Goal: Task Accomplishment & Management: Manage account settings

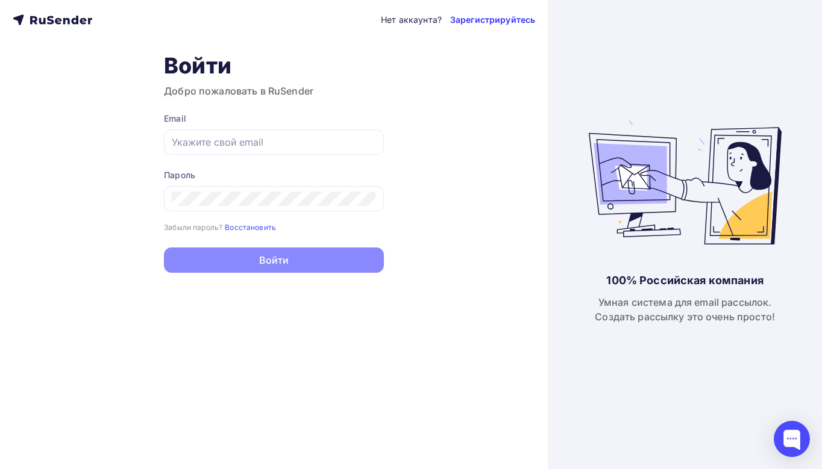
click at [466, 22] on link "Зарегистрируйтесь" at bounding box center [492, 20] width 85 height 12
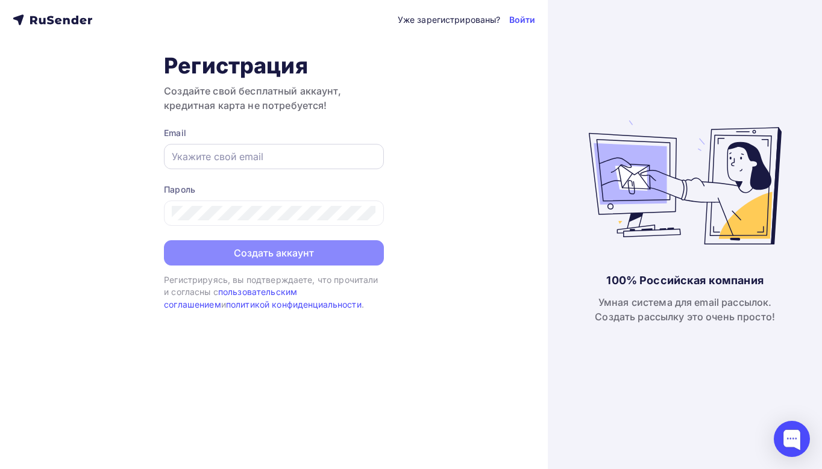
click at [250, 144] on div at bounding box center [274, 156] width 220 height 25
click at [253, 157] on input "text" at bounding box center [274, 156] width 204 height 14
paste input "[EMAIL_ADDRESS][DOMAIN_NAME]"
type input "[EMAIL_ADDRESS][DOMAIN_NAME]"
click at [292, 205] on div at bounding box center [274, 213] width 220 height 25
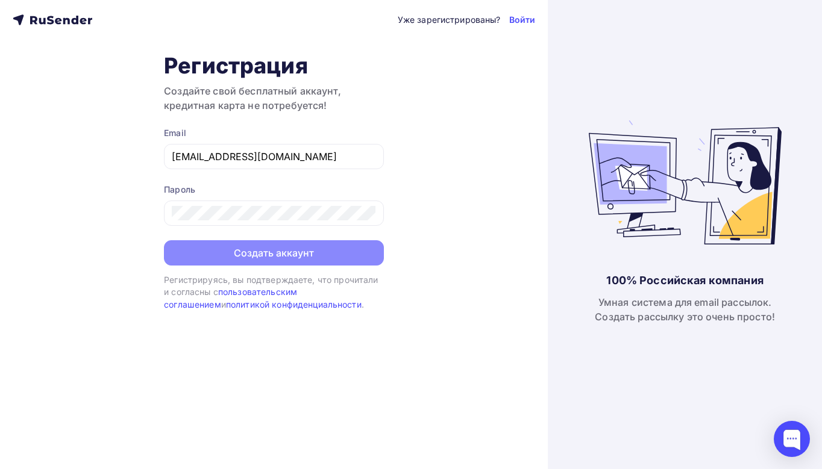
click at [314, 231] on form "Email arsen993@bk.ru Пароль Создать аккаунт" at bounding box center [274, 196] width 220 height 139
click at [309, 228] on form "Email arsen993@bk.ru Пароль Создать аккаунт" at bounding box center [274, 196] width 220 height 139
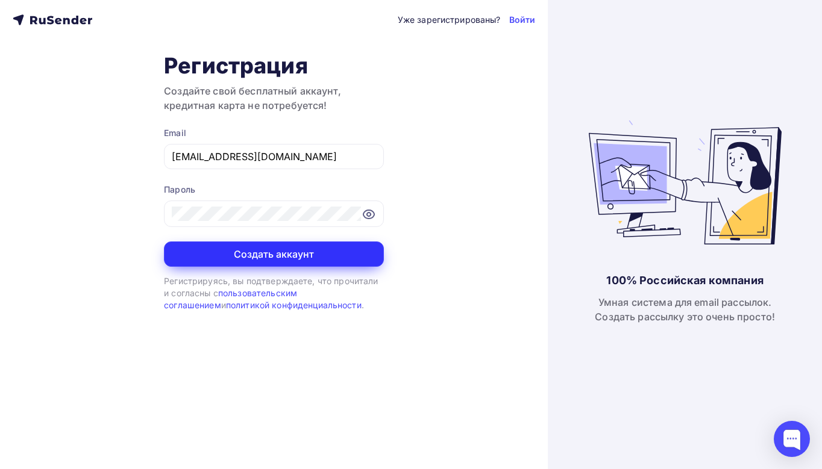
click at [310, 243] on button "Создать аккаунт" at bounding box center [274, 254] width 220 height 25
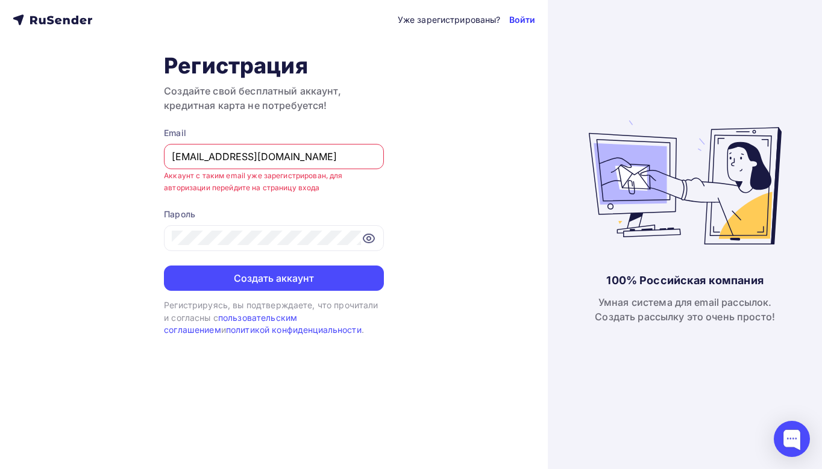
click at [516, 21] on link "Войти" at bounding box center [522, 20] width 27 height 12
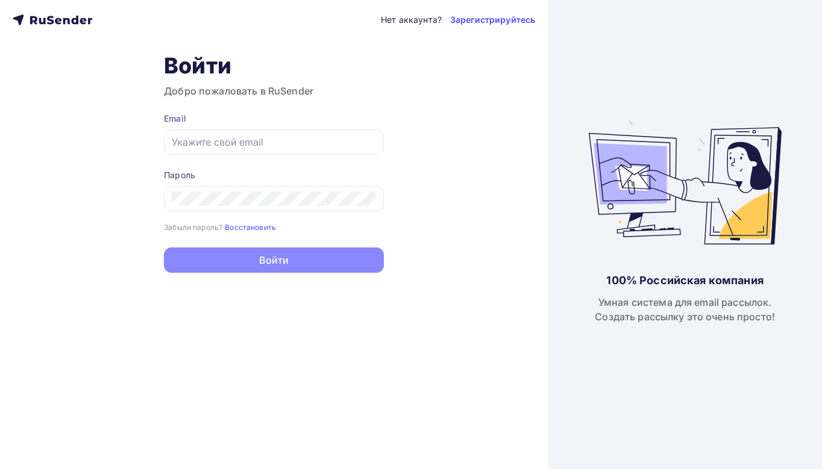
click at [256, 125] on div "Email" at bounding box center [274, 134] width 220 height 42
click at [319, 153] on div at bounding box center [274, 142] width 220 height 25
click at [313, 147] on input "text" at bounding box center [274, 142] width 204 height 14
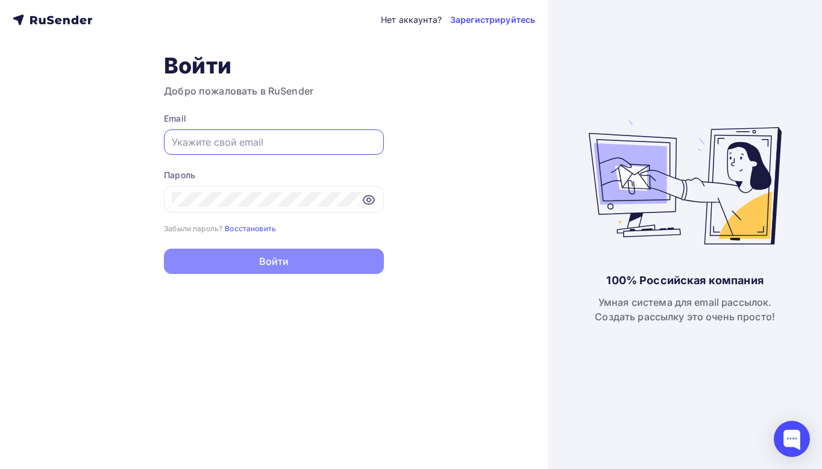
paste input "[EMAIL_ADDRESS][DOMAIN_NAME]"
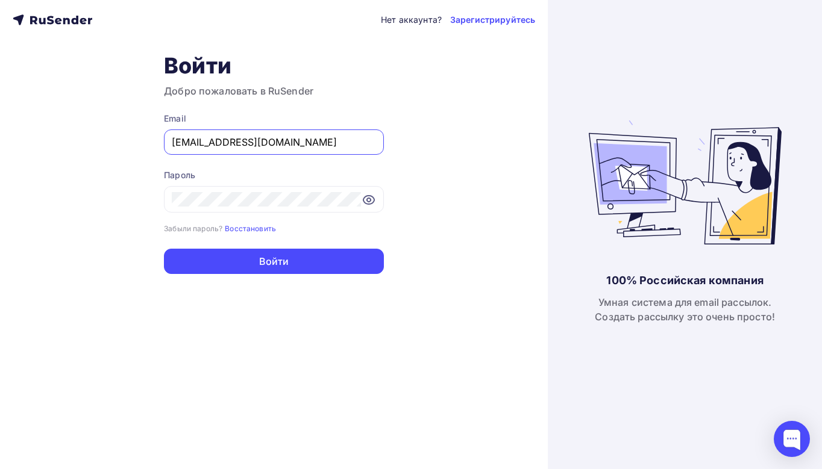
type input "[EMAIL_ADDRESS][DOMAIN_NAME]"
click at [314, 289] on div "Нет аккаунта? Зарегистрируйтесь Войти Добро пожаловать в RuSender Email arsen99…" at bounding box center [274, 234] width 548 height 469
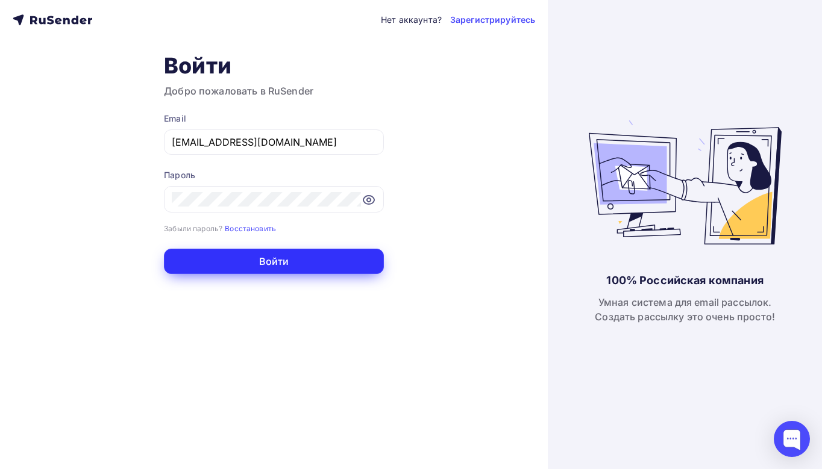
click at [313, 274] on button "Войти" at bounding box center [274, 261] width 220 height 25
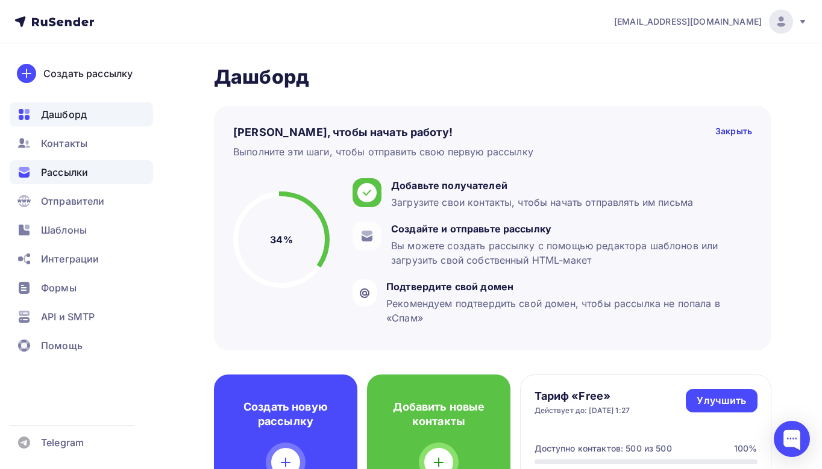
click at [74, 173] on span "Рассылки" at bounding box center [64, 172] width 47 height 14
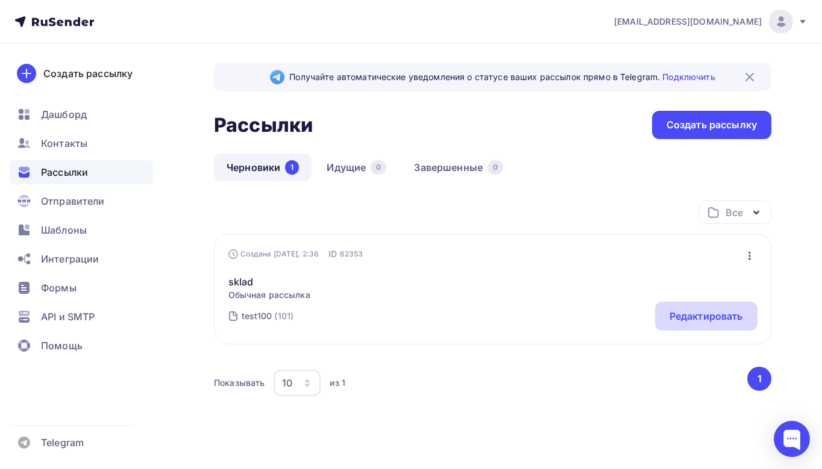
click at [698, 319] on div "Редактировать" at bounding box center [705, 316] width 73 height 14
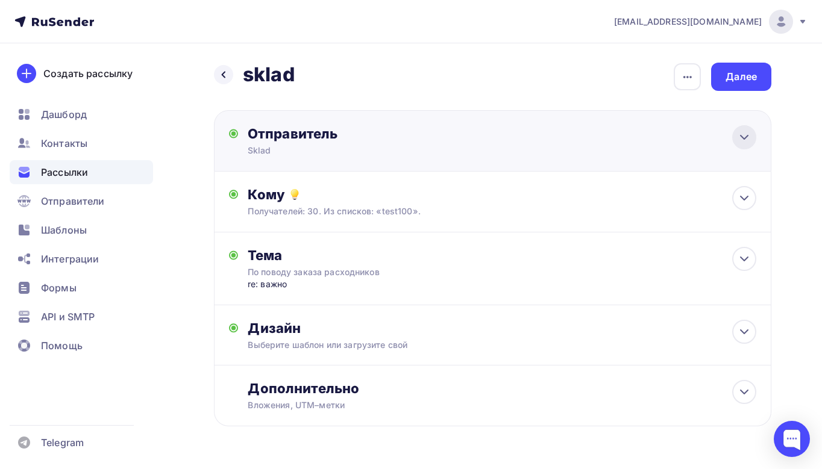
click at [748, 145] on div at bounding box center [744, 137] width 24 height 24
type input "Sklad"
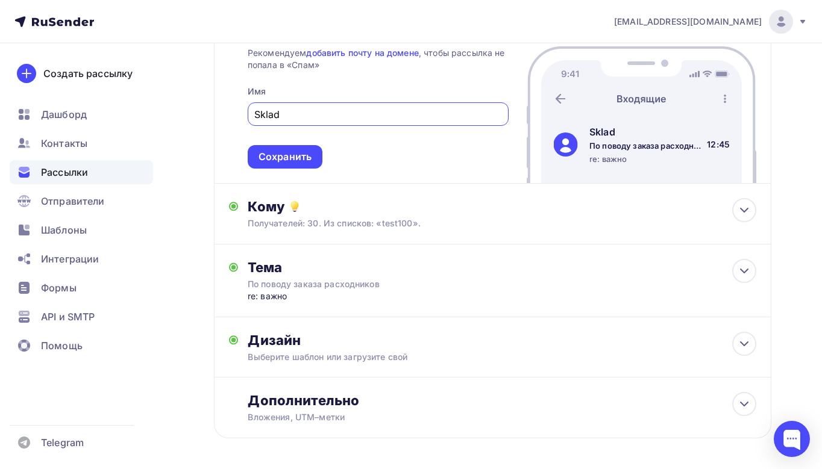
scroll to position [200, 0]
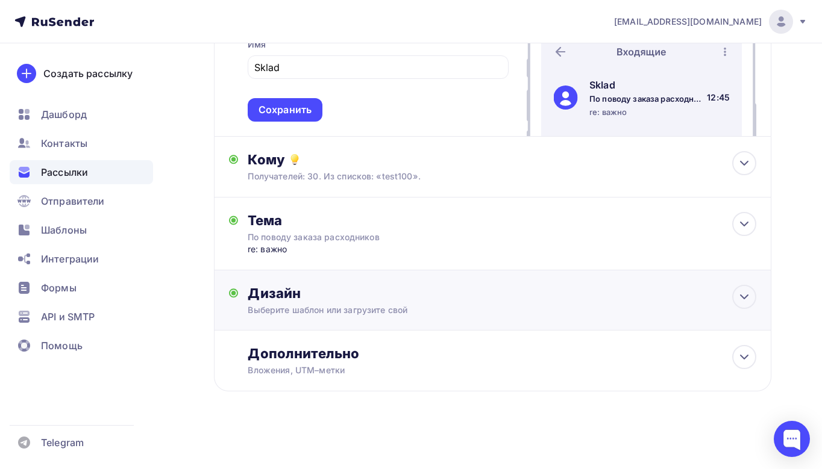
click at [761, 297] on div "Дизайн Выберите шаблон или загрузите свой Размер письма: 122 Kb Заменить шаблон…" at bounding box center [492, 300] width 557 height 60
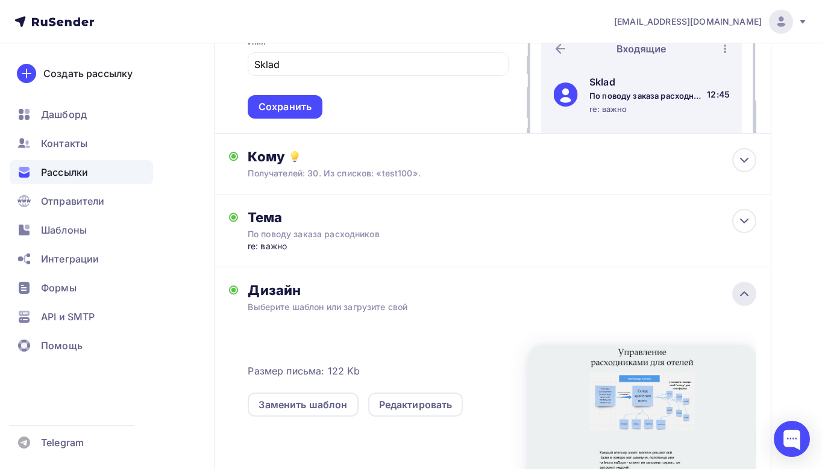
click at [749, 297] on icon at bounding box center [744, 294] width 14 height 14
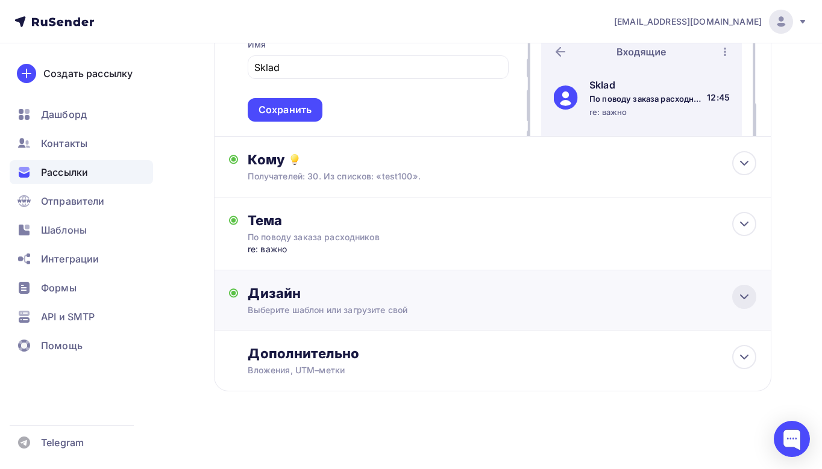
click at [749, 297] on icon at bounding box center [744, 297] width 14 height 14
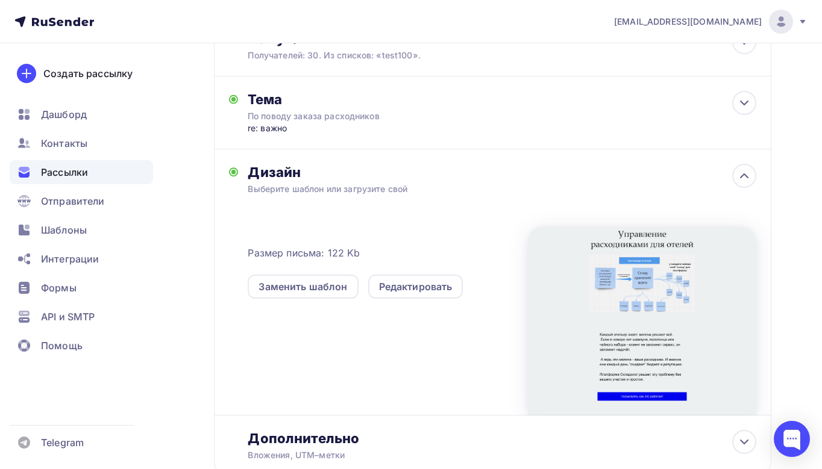
scroll to position [374, 0]
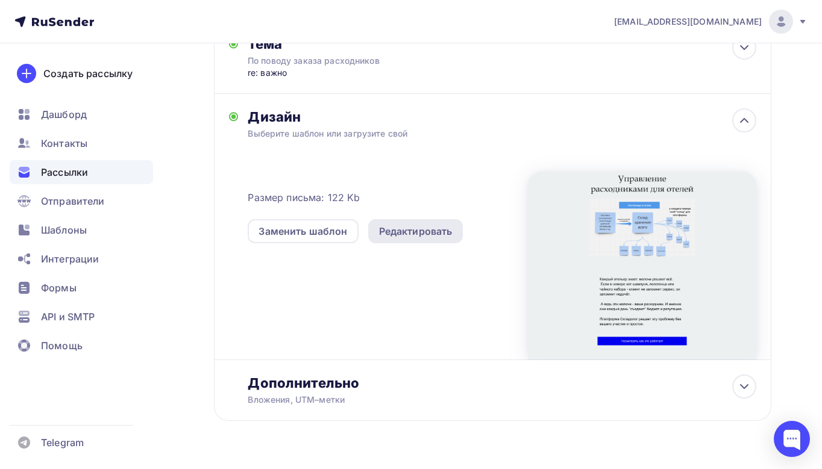
click at [413, 230] on div "Редактировать" at bounding box center [415, 231] width 73 height 14
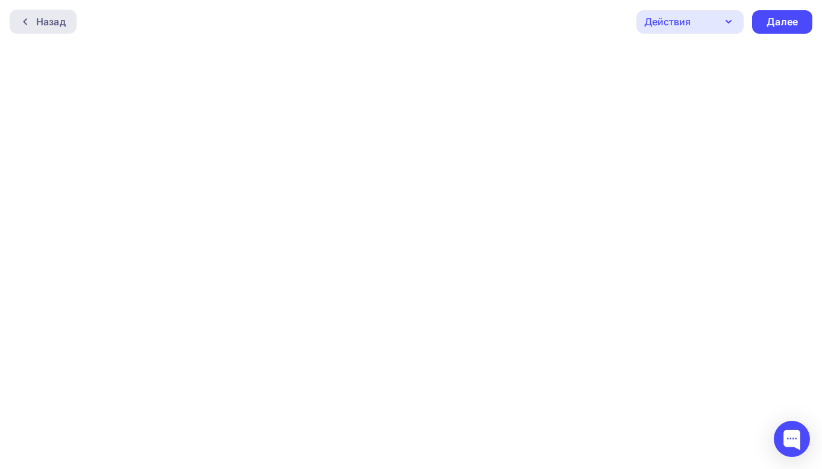
click at [42, 23] on div "Назад" at bounding box center [51, 21] width 30 height 14
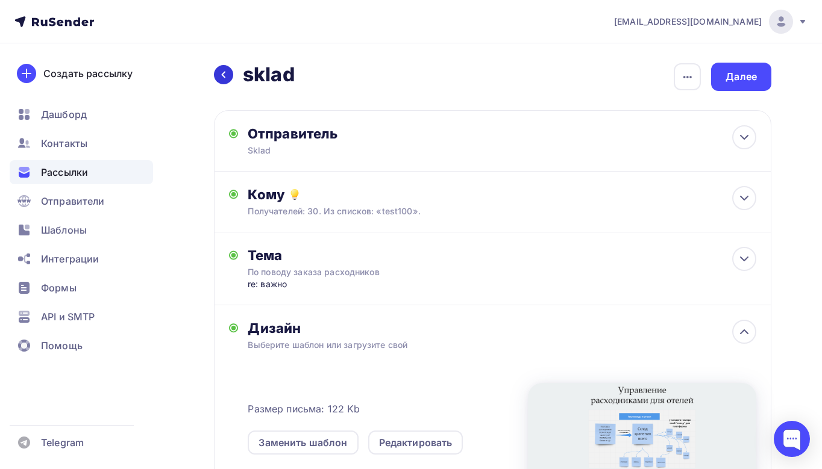
click at [228, 72] on div at bounding box center [223, 74] width 19 height 19
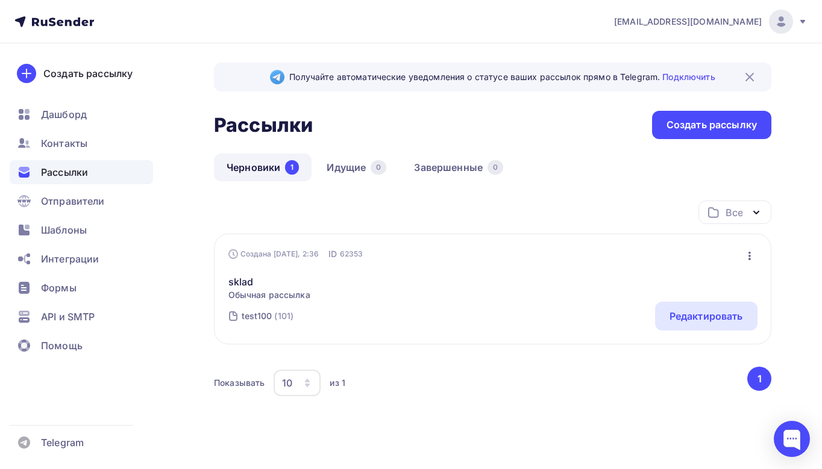
click at [85, 175] on span "Рассылки" at bounding box center [64, 172] width 47 height 14
click at [53, 202] on span "Отправители" at bounding box center [73, 201] width 64 height 14
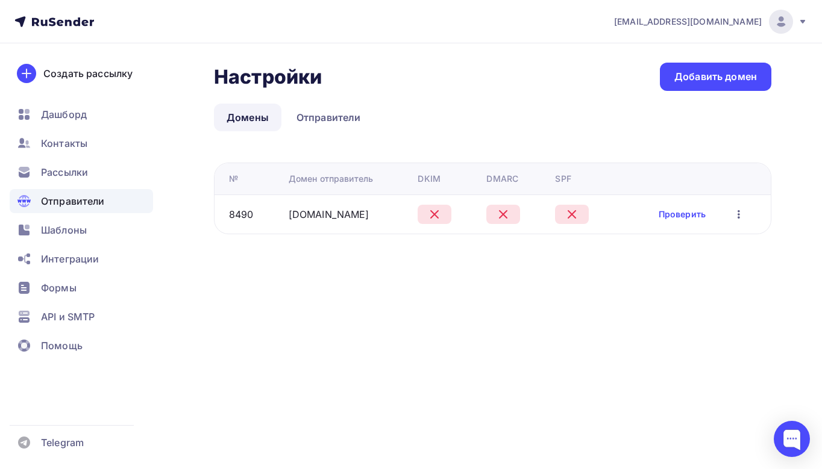
drag, startPoint x: 361, startPoint y: 215, endPoint x: 283, endPoint y: 220, distance: 78.5
click at [283, 220] on tr "8490 skld.bizml.ru Проверить Редактировать Удалить" at bounding box center [492, 214] width 556 height 39
copy tr "skld.bizml.ru"
click at [351, 327] on div "arsen993@bk.ru Аккаунт Тарифы Выйти Создать рассылку Дашборд Контакты Рассылки …" at bounding box center [411, 234] width 822 height 469
click at [730, 86] on link "Добавить домен" at bounding box center [715, 77] width 111 height 28
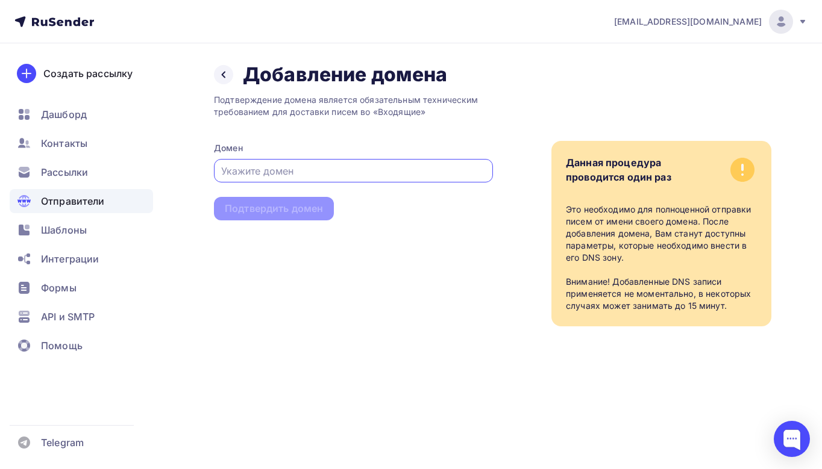
click at [346, 170] on input "text" at bounding box center [353, 171] width 265 height 14
type input "mail.skladolog.com"
click at [298, 208] on div "Подтвердить домен" at bounding box center [274, 209] width 98 height 14
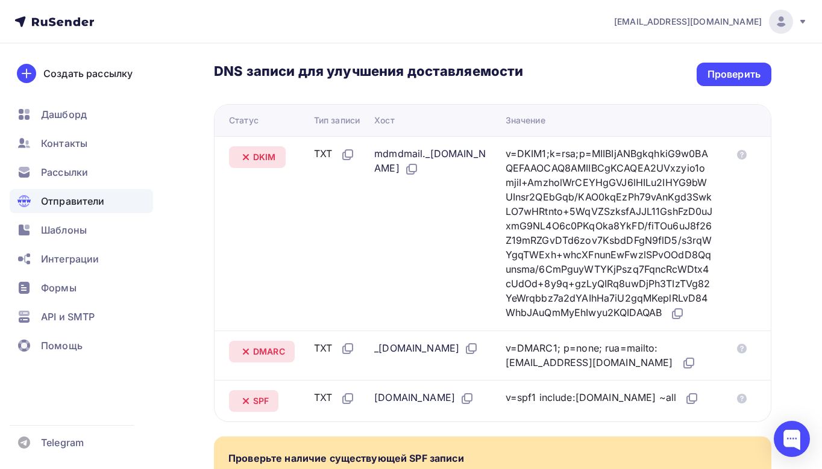
scroll to position [269, 0]
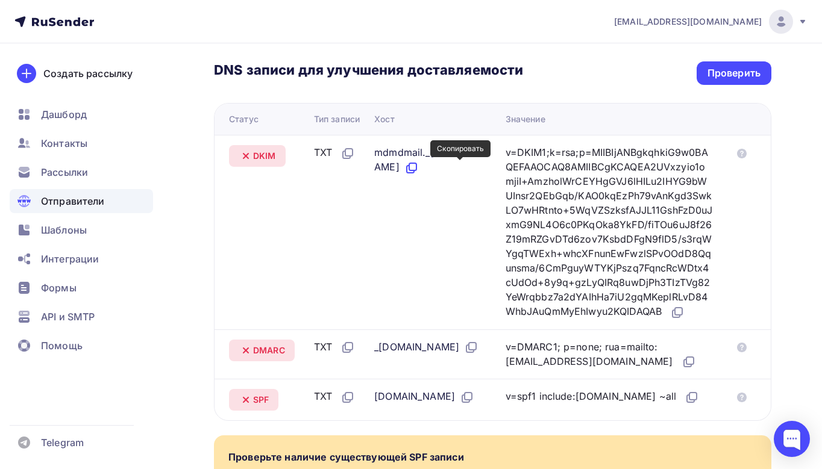
click at [419, 163] on icon at bounding box center [411, 168] width 14 height 14
click at [742, 154] on icon at bounding box center [742, 154] width 10 height 10
click at [416, 169] on icon at bounding box center [412, 166] width 7 height 7
click at [670, 320] on icon at bounding box center [677, 312] width 14 height 14
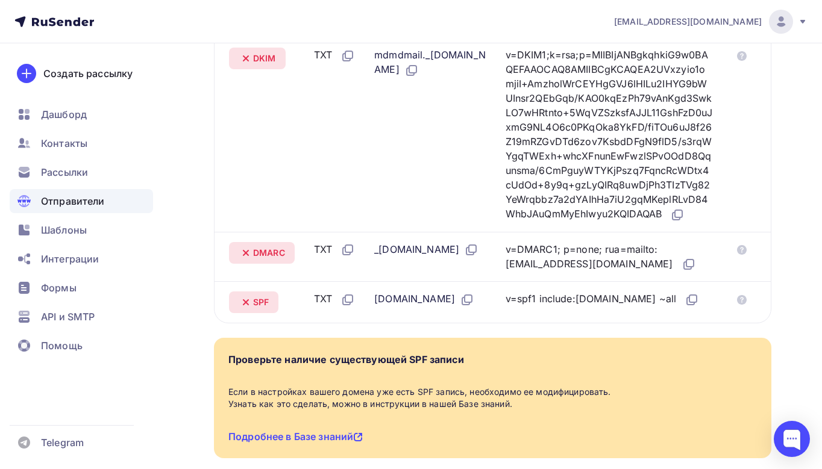
scroll to position [371, 0]
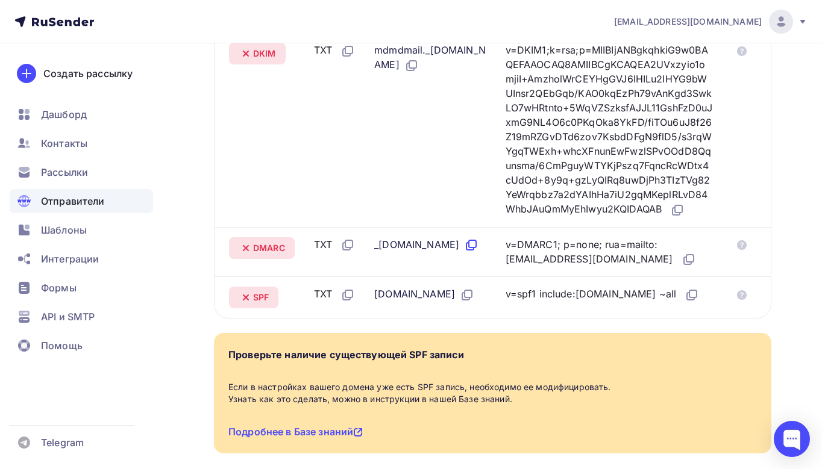
click at [464, 252] on icon at bounding box center [471, 245] width 14 height 14
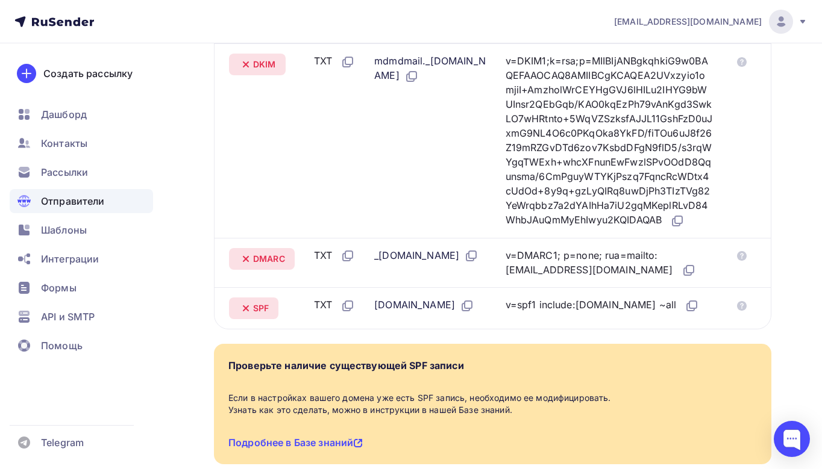
scroll to position [386, 0]
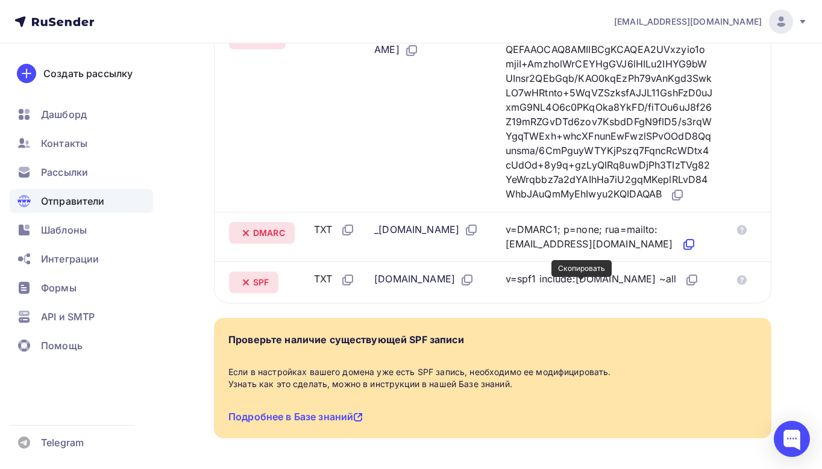
click at [681, 252] on icon at bounding box center [688, 244] width 14 height 14
click at [474, 287] on icon at bounding box center [467, 280] width 14 height 14
click at [684, 287] on icon at bounding box center [691, 280] width 14 height 14
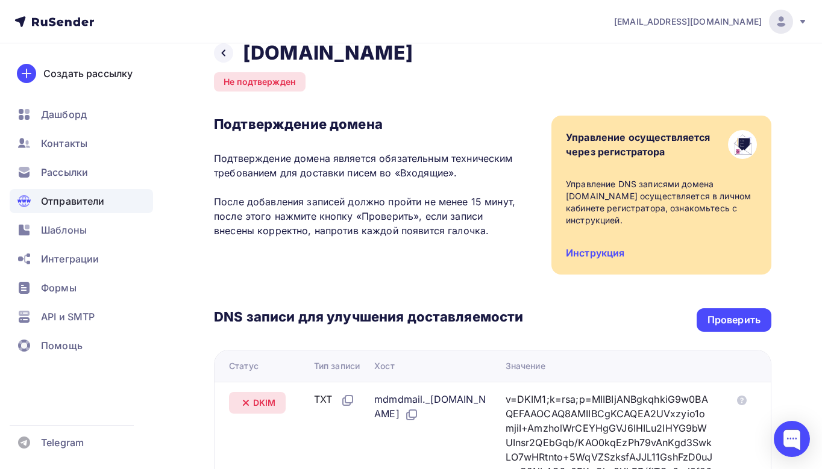
scroll to position [0, 0]
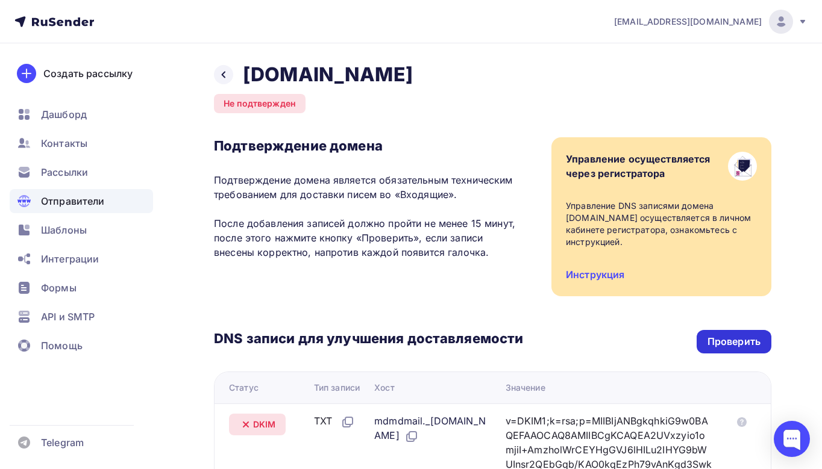
click at [748, 340] on div "Проверить" at bounding box center [733, 342] width 53 height 14
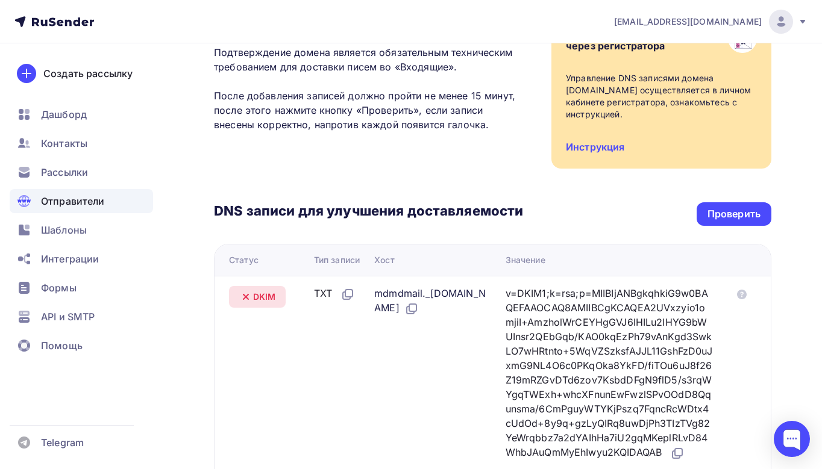
scroll to position [173, 0]
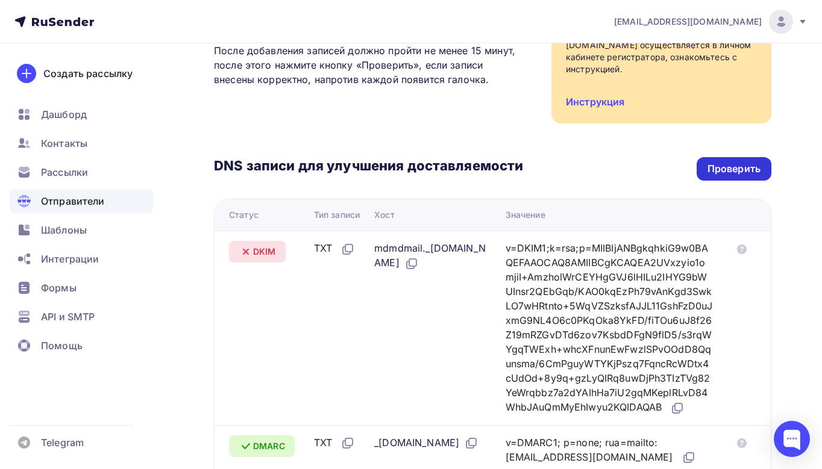
click at [716, 168] on div "Проверить" at bounding box center [733, 169] width 53 height 14
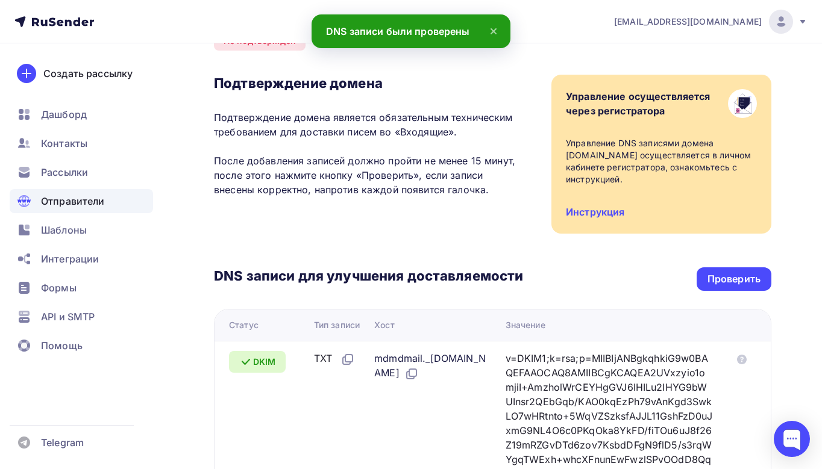
scroll to position [36, 0]
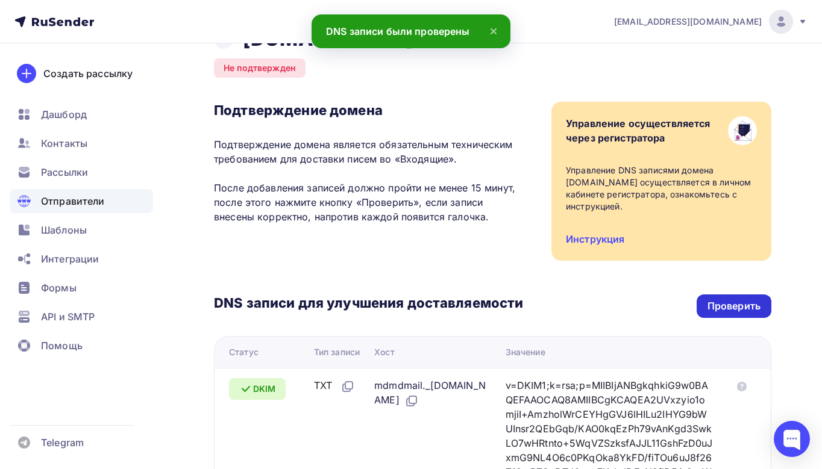
click at [746, 309] on div "Проверить" at bounding box center [733, 306] width 53 height 14
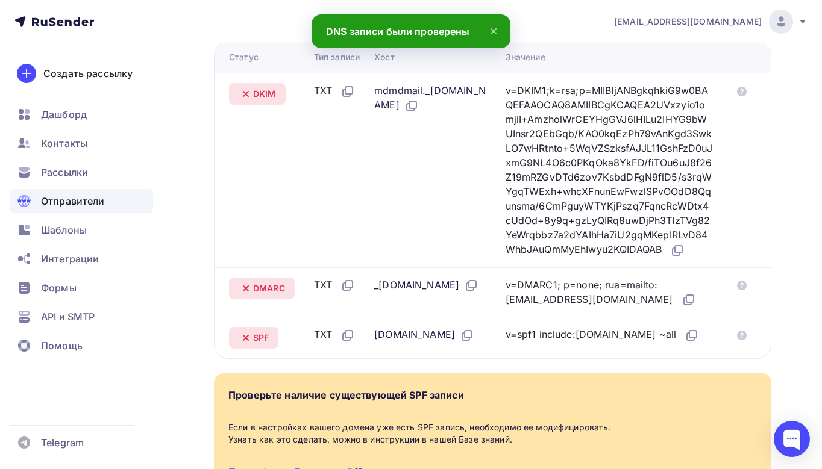
scroll to position [236, 0]
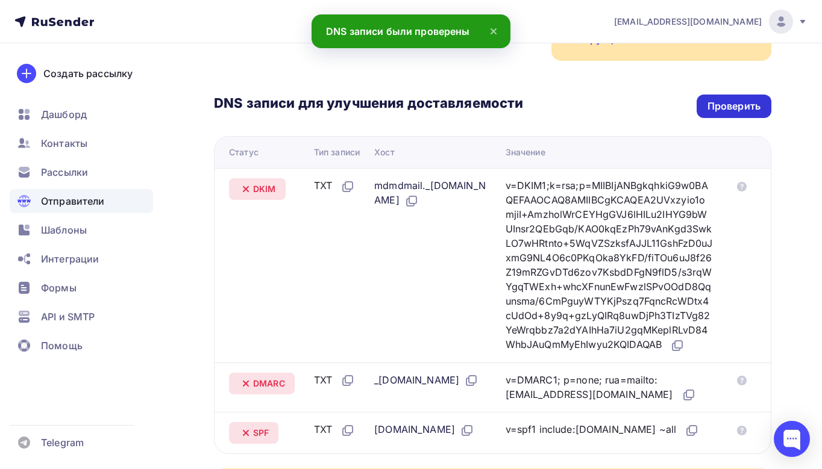
click at [730, 116] on div "Проверить" at bounding box center [733, 106] width 75 height 23
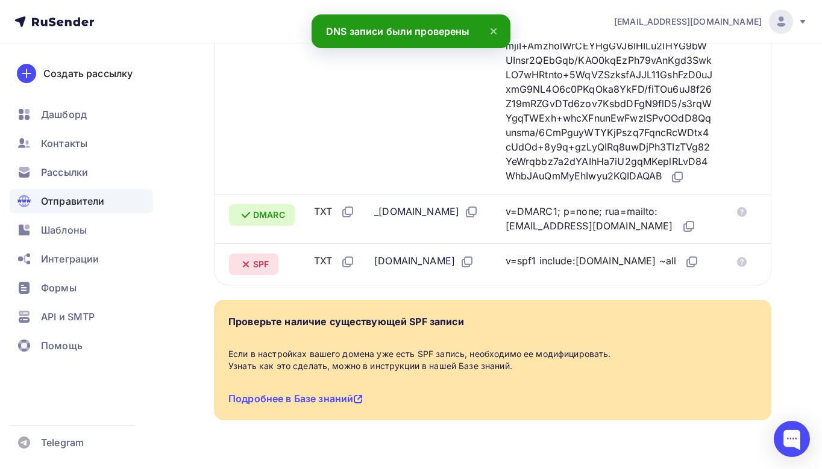
scroll to position [178, 0]
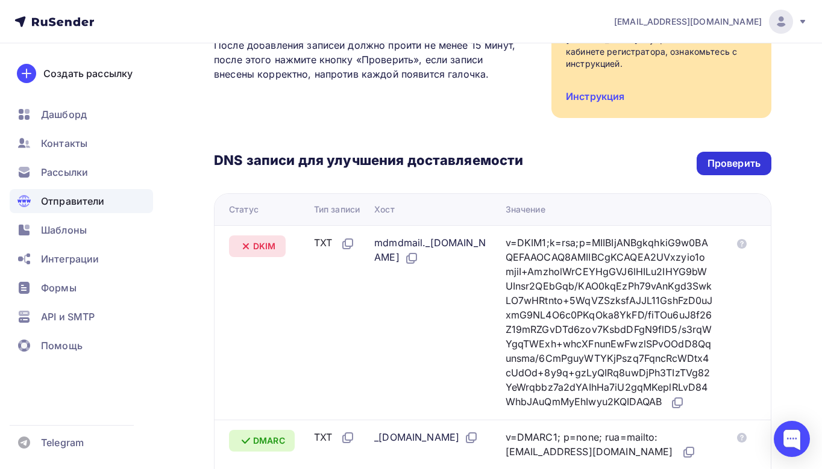
click at [713, 171] on div "Проверить" at bounding box center [733, 163] width 75 height 23
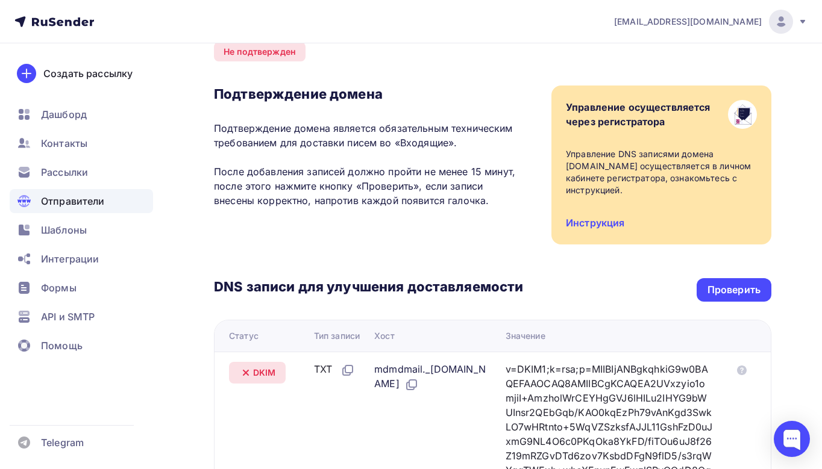
scroll to position [0, 0]
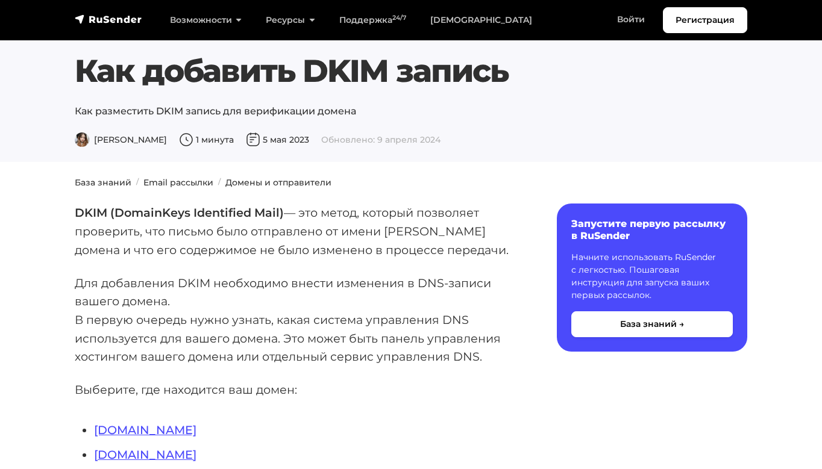
scroll to position [210, 0]
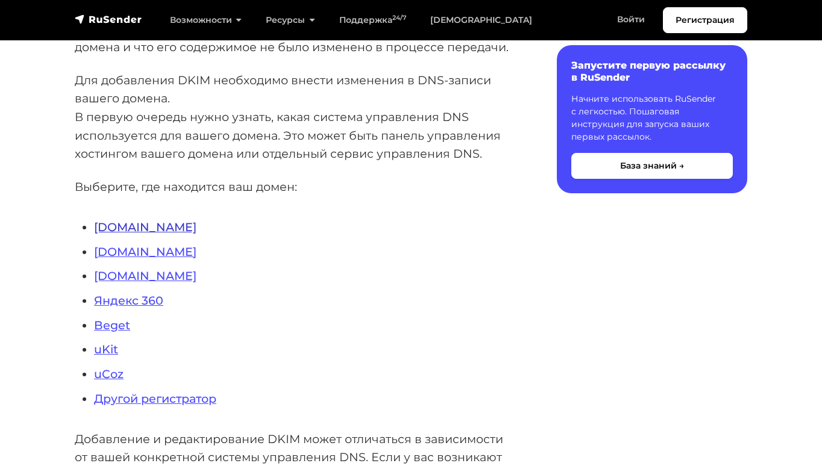
click at [117, 229] on link "Reg.ru" at bounding box center [145, 227] width 102 height 14
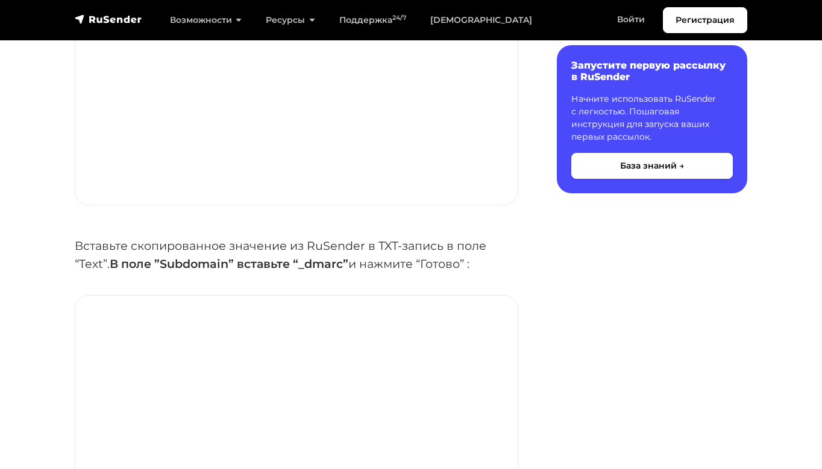
scroll to position [3080, 0]
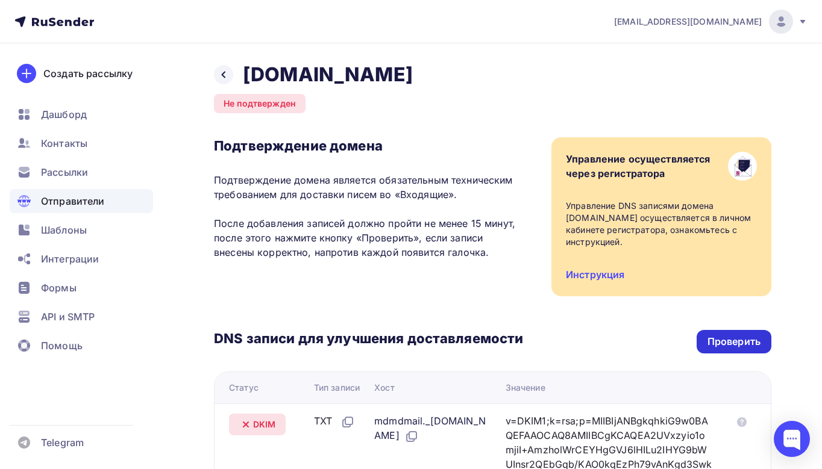
click at [743, 345] on div "Проверить" at bounding box center [733, 342] width 53 height 14
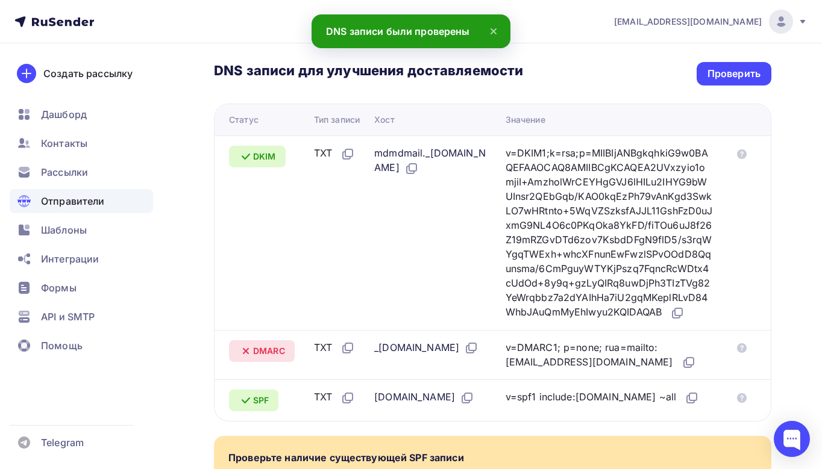
scroll to position [265, 0]
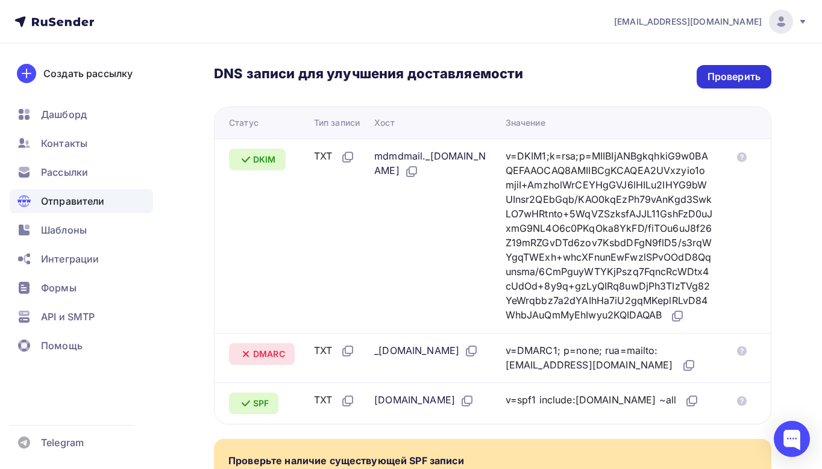
click at [723, 71] on div "Проверить" at bounding box center [733, 77] width 53 height 14
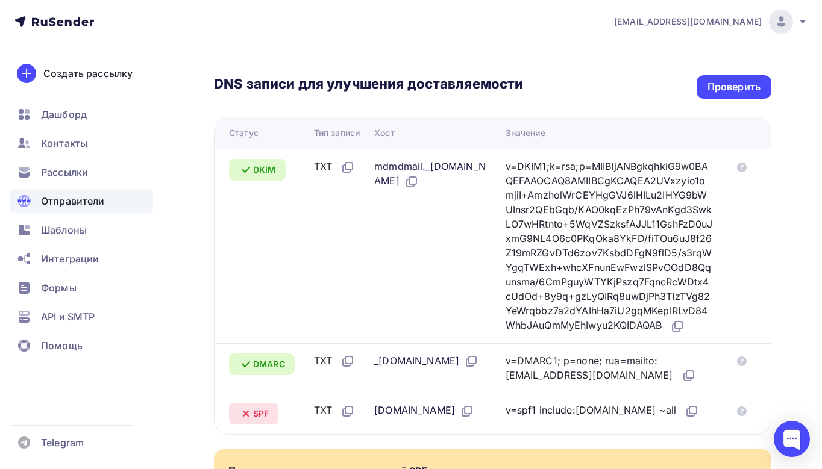
scroll to position [239, 0]
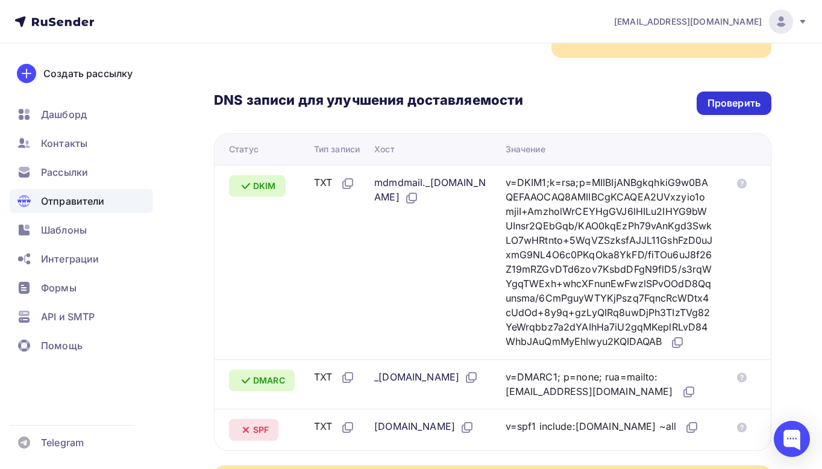
click at [716, 108] on div "Проверить" at bounding box center [733, 103] width 53 height 14
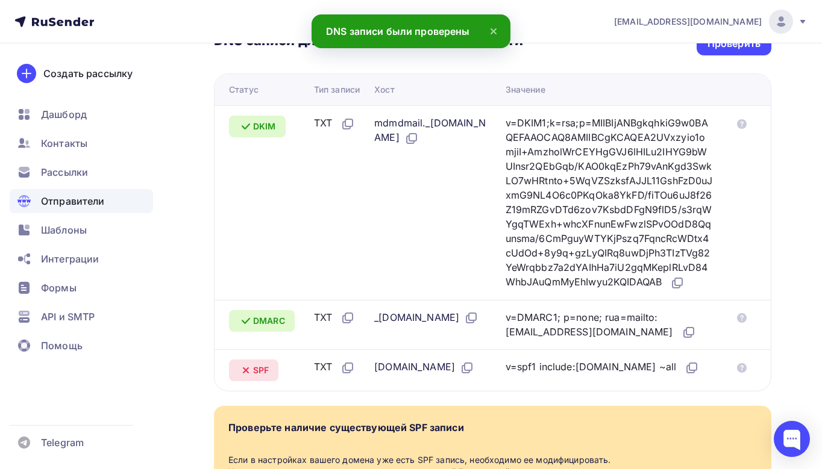
scroll to position [296, 0]
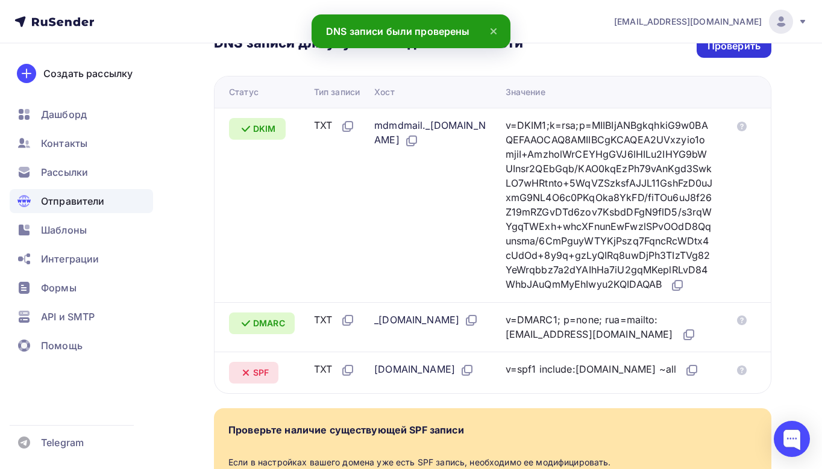
click at [738, 52] on div "Проверить" at bounding box center [733, 46] width 53 height 14
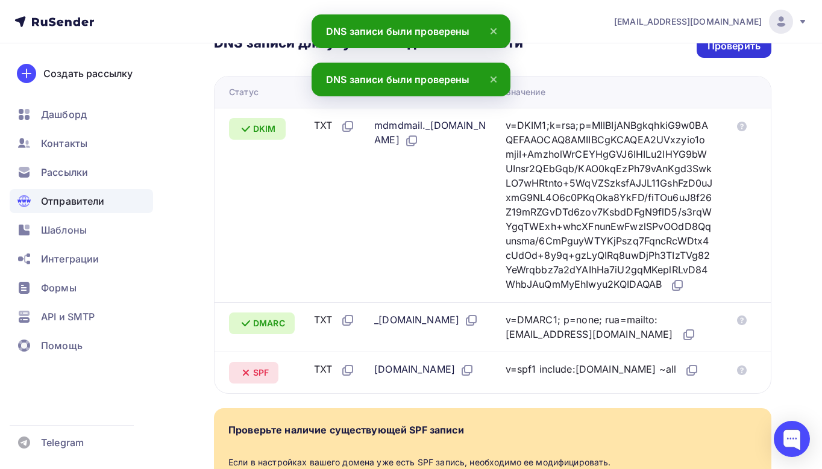
click at [737, 52] on div "Проверить" at bounding box center [733, 46] width 53 height 14
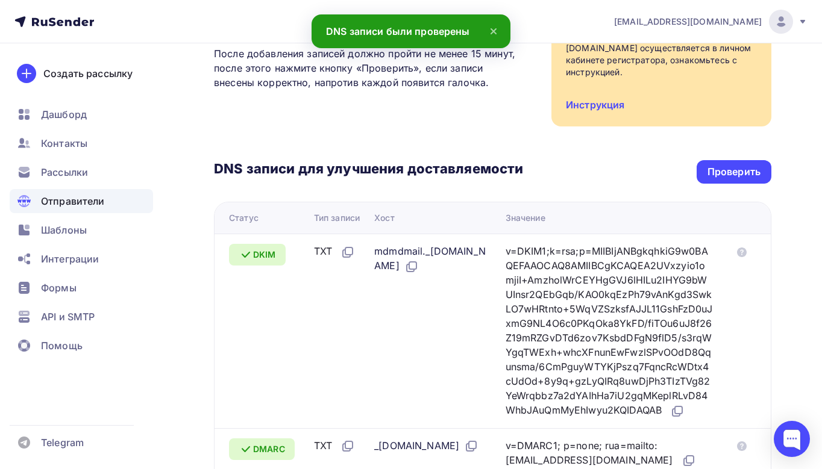
scroll to position [160, 0]
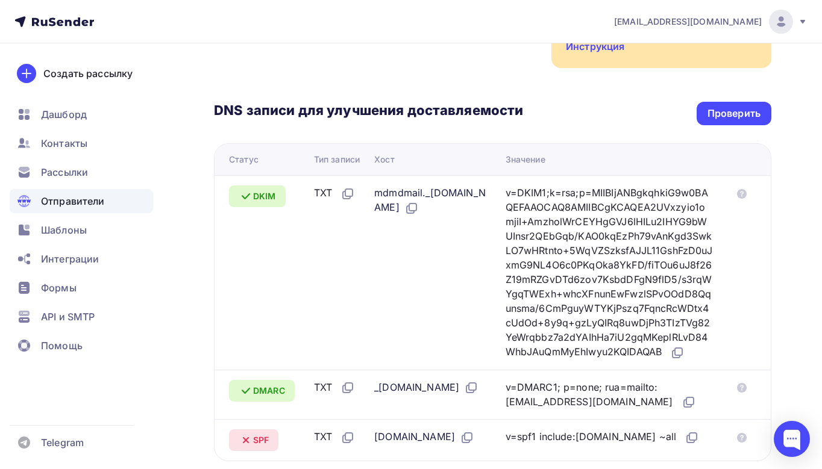
scroll to position [217, 0]
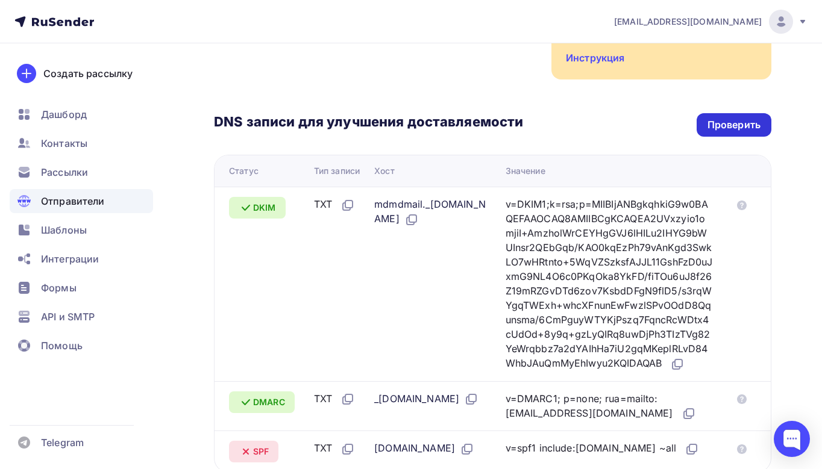
click at [744, 115] on div "Проверить" at bounding box center [733, 124] width 75 height 23
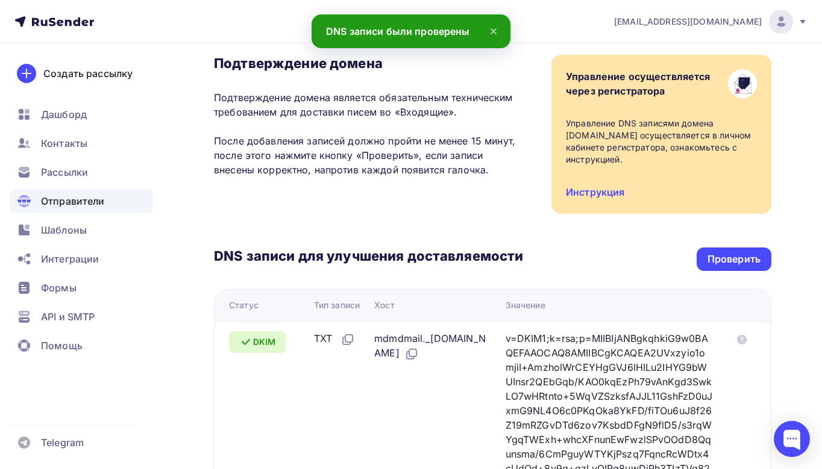
scroll to position [0, 0]
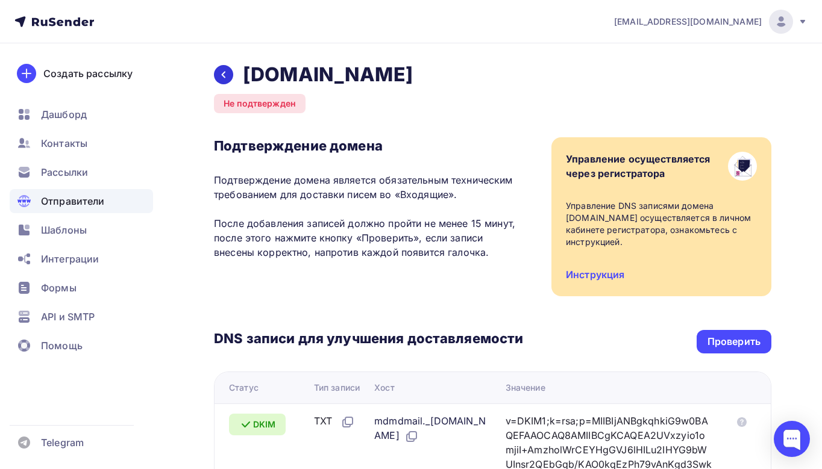
click at [231, 75] on div at bounding box center [223, 74] width 19 height 19
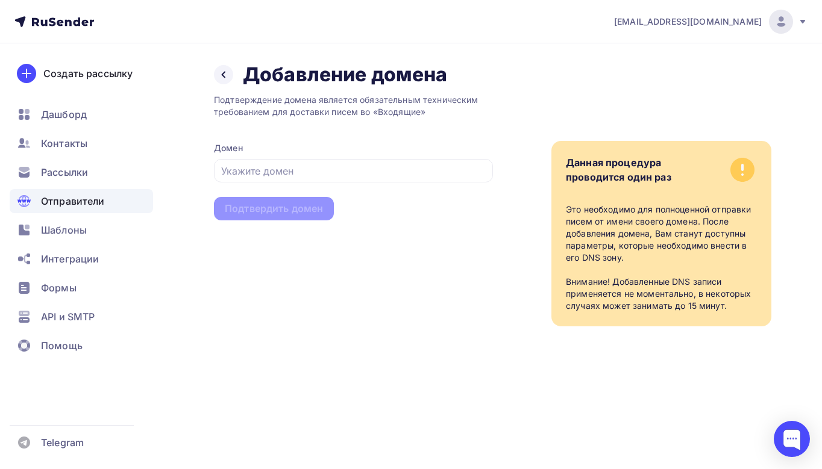
click at [75, 211] on div "Отправители" at bounding box center [81, 201] width 143 height 24
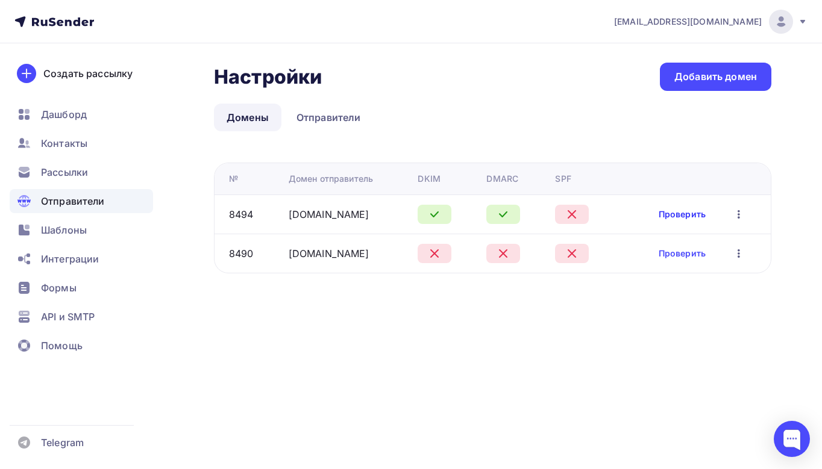
click at [680, 214] on link "Проверить" at bounding box center [681, 214] width 47 height 12
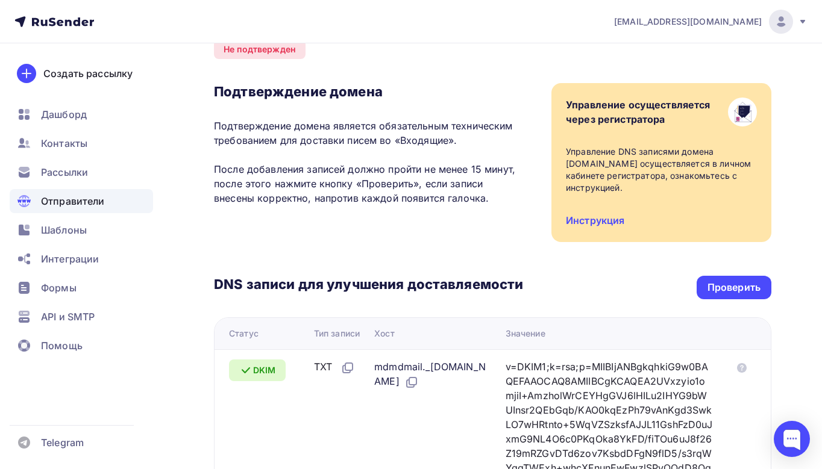
scroll to position [14, 0]
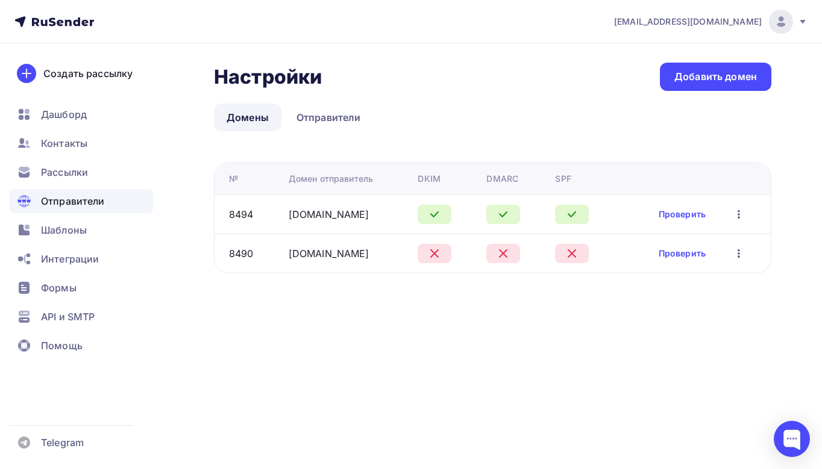
click at [104, 206] on div "Отправители" at bounding box center [81, 201] width 143 height 24
click at [335, 113] on link "Отправители" at bounding box center [329, 118] width 90 height 28
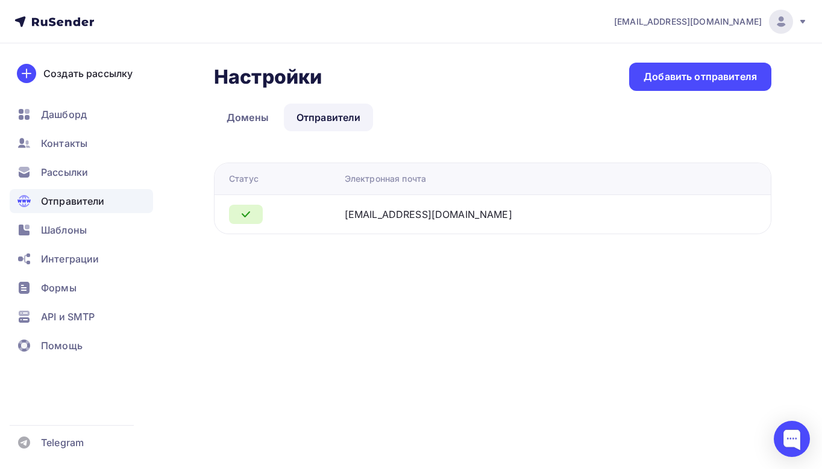
click at [686, 95] on div "Настройки Настройки Добавить отправителя Домены Отправители Отправители Домены …" at bounding box center [492, 149] width 557 height 172
click at [686, 88] on div "Добавить отправителя" at bounding box center [700, 77] width 142 height 28
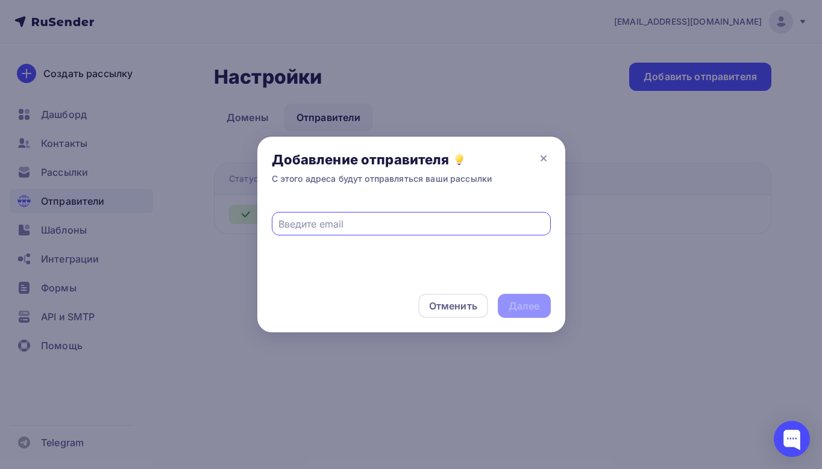
click at [417, 220] on input "text" at bounding box center [410, 224] width 265 height 14
click at [308, 96] on div at bounding box center [411, 234] width 822 height 469
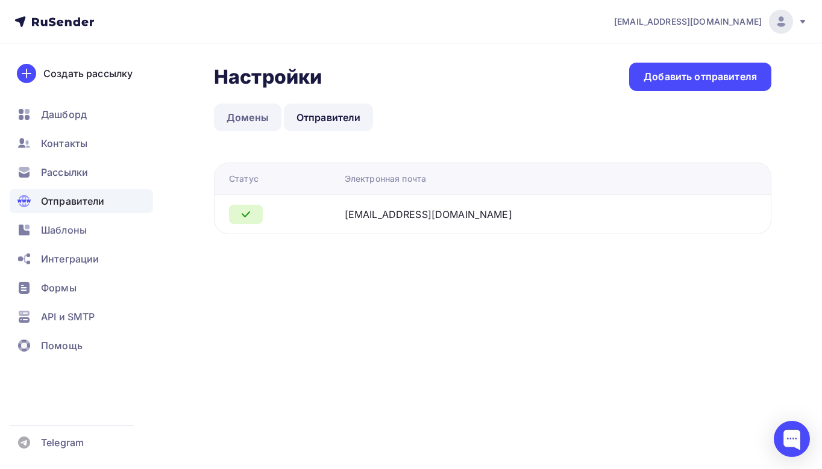
click at [248, 116] on link "Домены" at bounding box center [247, 118] width 67 height 28
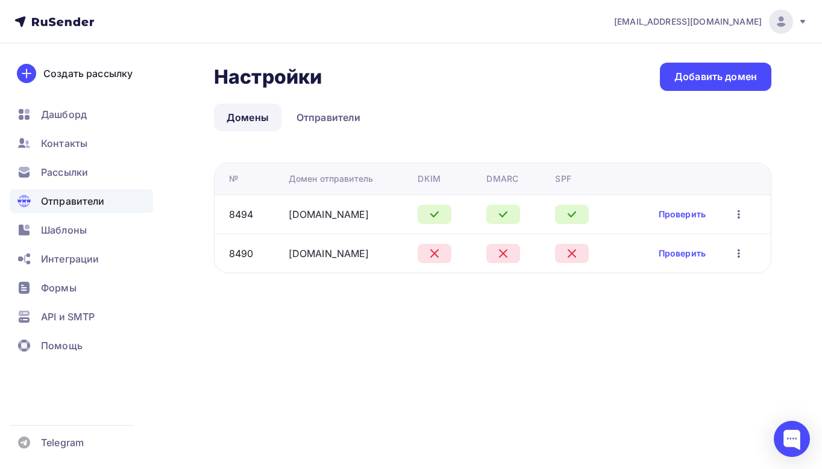
drag, startPoint x: 395, startPoint y: 209, endPoint x: 280, endPoint y: 214, distance: 115.8
click at [280, 214] on tr "8494 mail.skladolog.com Проверить Редактировать Удалить" at bounding box center [492, 214] width 556 height 39
copy tr "mail.skladolog.com"
click at [340, 120] on link "Отправители" at bounding box center [329, 118] width 90 height 28
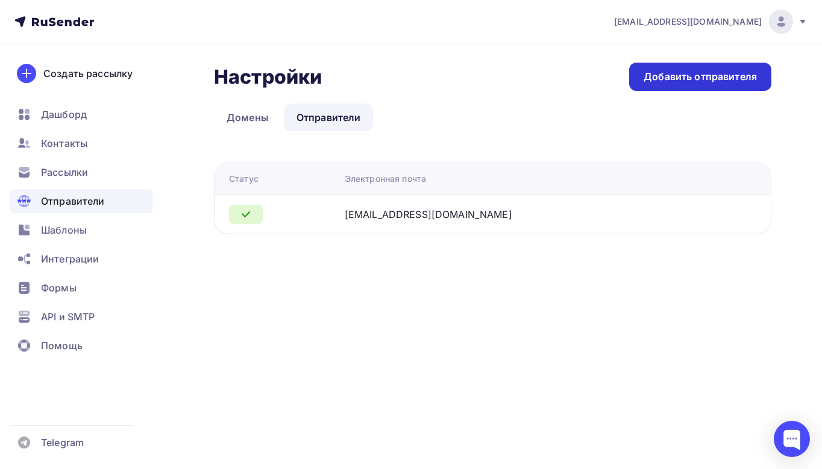
click at [692, 77] on div "Добавить отправителя" at bounding box center [699, 77] width 113 height 14
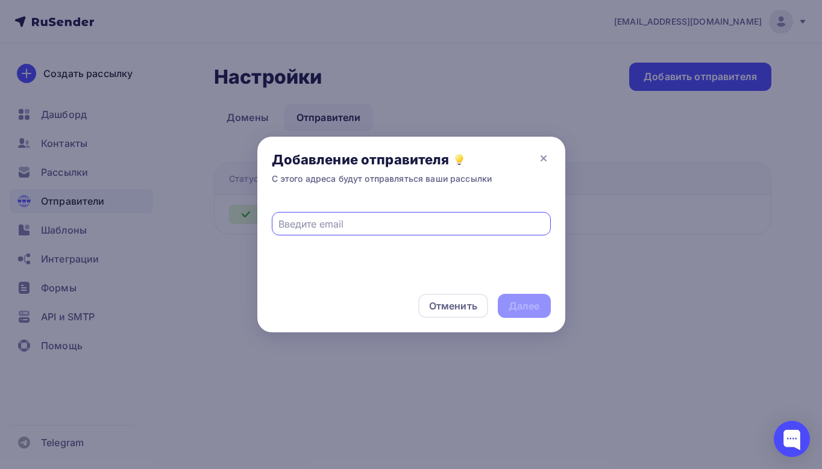
click at [364, 220] on input "text" at bounding box center [410, 224] width 265 height 14
paste input "mail.skladolog.com"
type input "no-reply@mail.skladolog.com"
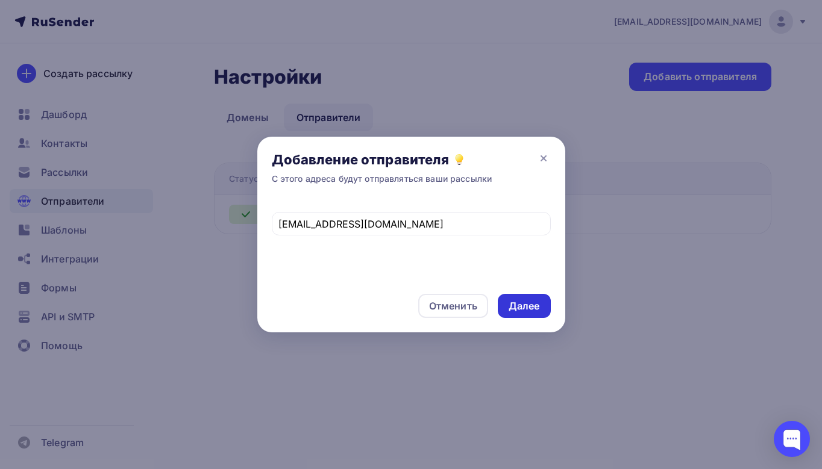
click at [533, 304] on div "Далее" at bounding box center [523, 306] width 31 height 14
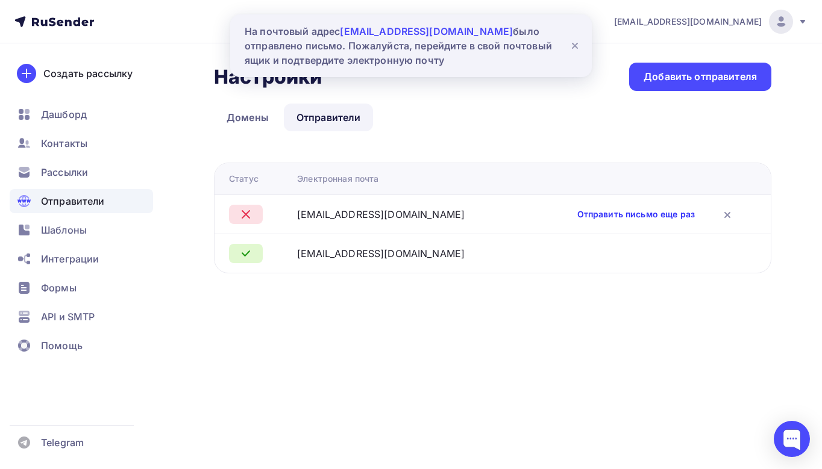
click at [602, 211] on link "Отправить письмо еще раз" at bounding box center [635, 214] width 117 height 12
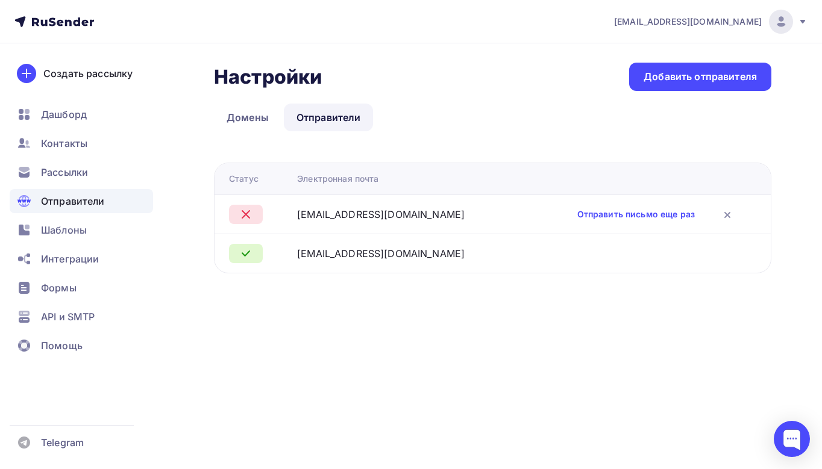
click at [287, 216] on div at bounding box center [258, 214] width 58 height 19
drag, startPoint x: 301, startPoint y: 214, endPoint x: 341, endPoint y: 213, distance: 40.4
click at [341, 213] on td "no-reply@mail.skladolog.com" at bounding box center [408, 214] width 232 height 39
copy div "no-reply"
click at [710, 70] on div "Добавить отправителя" at bounding box center [699, 77] width 113 height 14
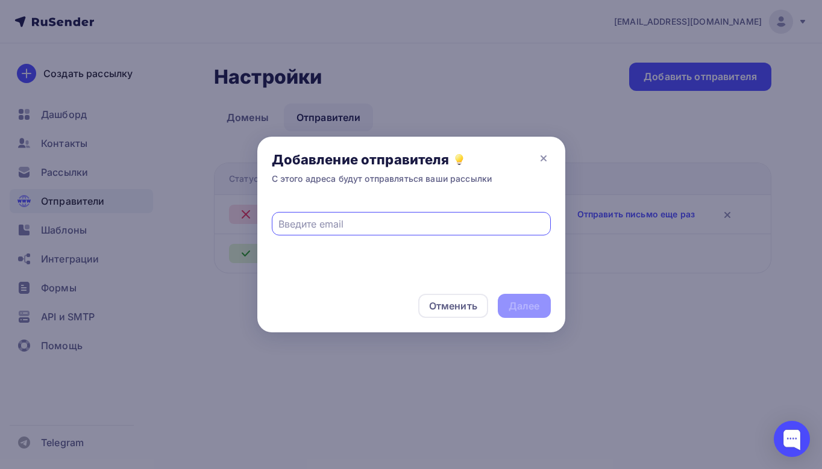
click at [346, 220] on input "text" at bounding box center [410, 224] width 265 height 14
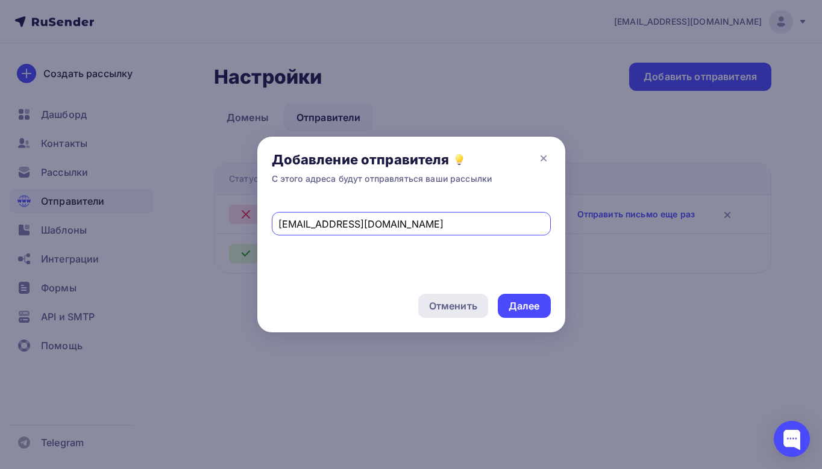
type input "info@skladolog.com"
click at [445, 304] on div "Отменить" at bounding box center [453, 306] width 48 height 14
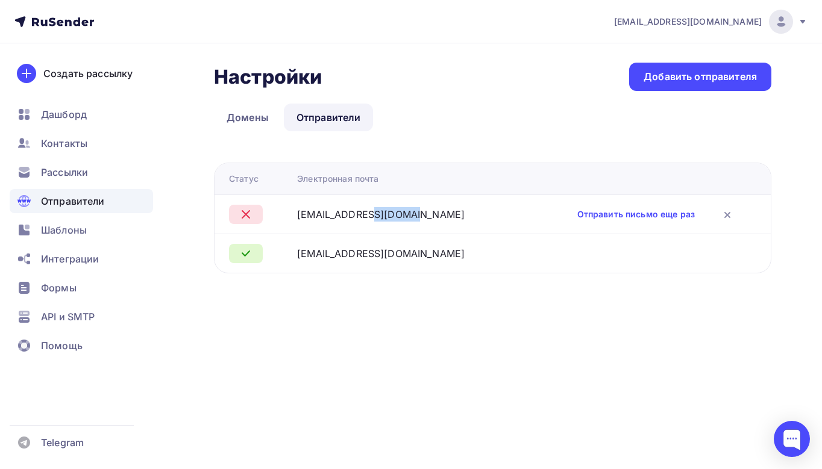
drag, startPoint x: 301, startPoint y: 216, endPoint x: 341, endPoint y: 216, distance: 39.8
click at [341, 216] on td "no-reply@mail.skladolog.com" at bounding box center [408, 214] width 232 height 39
click at [727, 211] on icon at bounding box center [727, 215] width 14 height 14
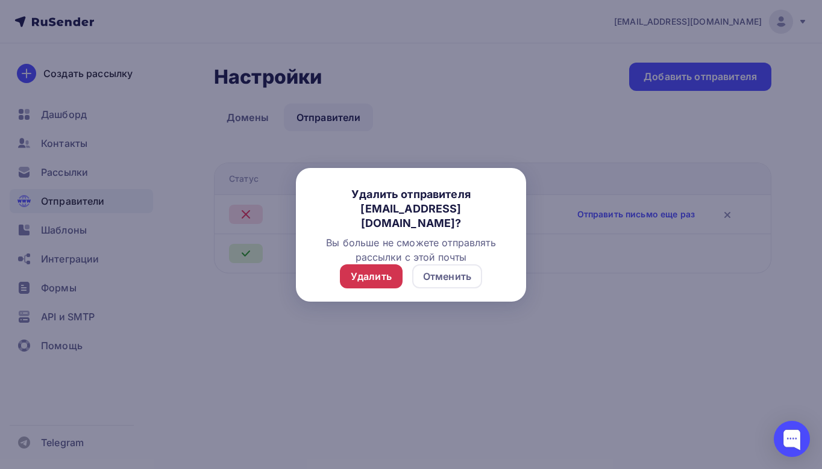
click at [351, 274] on div "Удалить" at bounding box center [371, 276] width 41 height 14
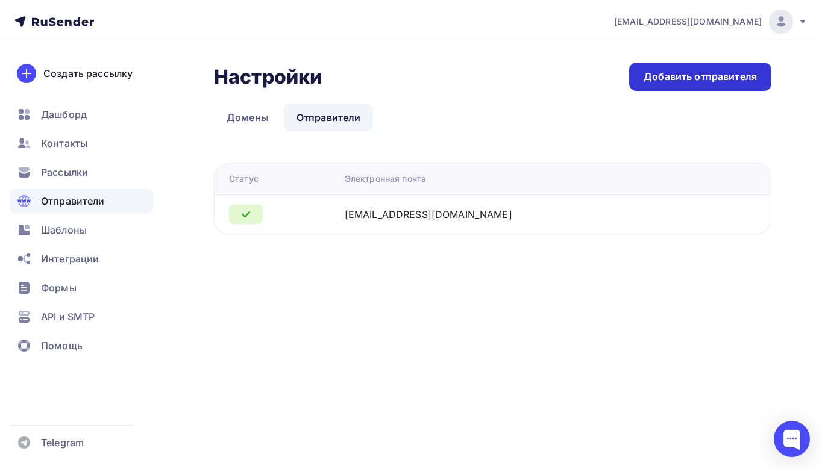
click at [667, 76] on div "Добавить отправителя" at bounding box center [699, 77] width 113 height 14
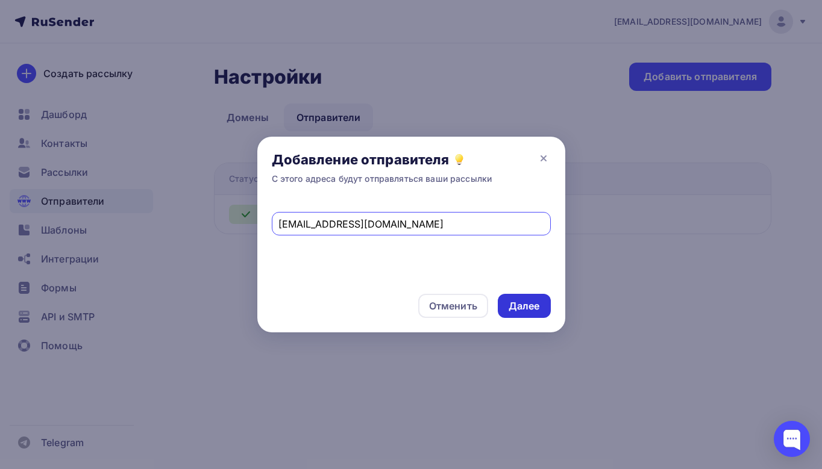
type input "[EMAIL_ADDRESS][DOMAIN_NAME]"
click at [531, 306] on div "Далее" at bounding box center [523, 306] width 31 height 14
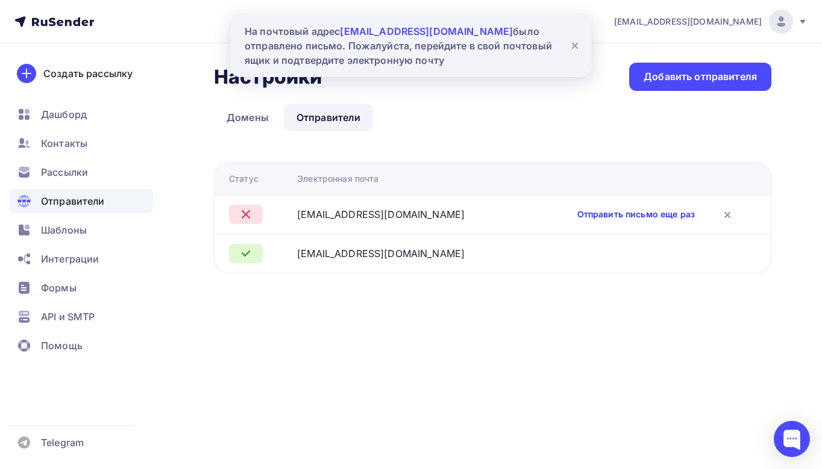
click at [603, 217] on link "Отправить письмо еще раз" at bounding box center [635, 214] width 117 height 12
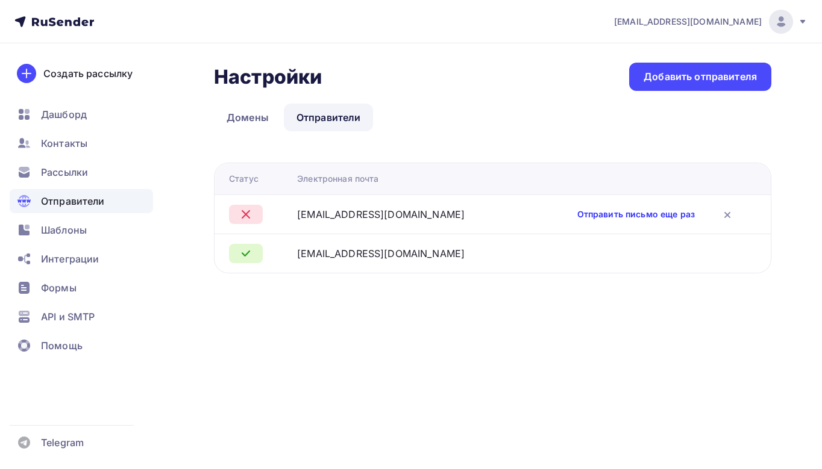
click at [628, 217] on link "Отправить письмо еще раз" at bounding box center [635, 214] width 117 height 12
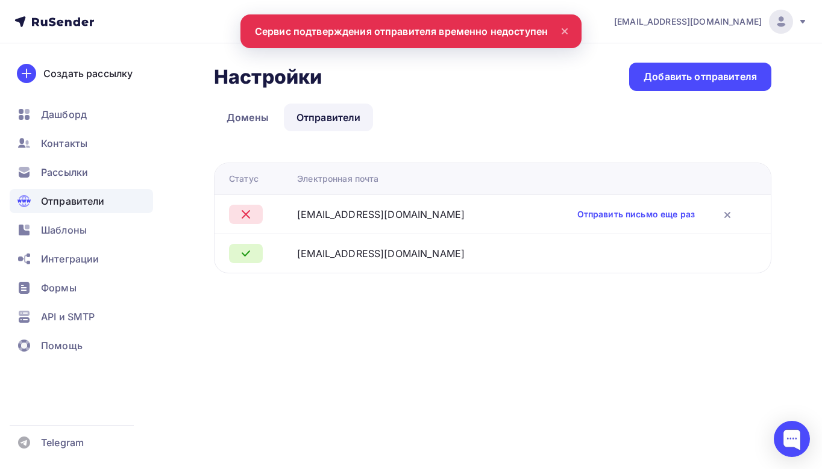
click at [561, 28] on icon at bounding box center [564, 31] width 14 height 14
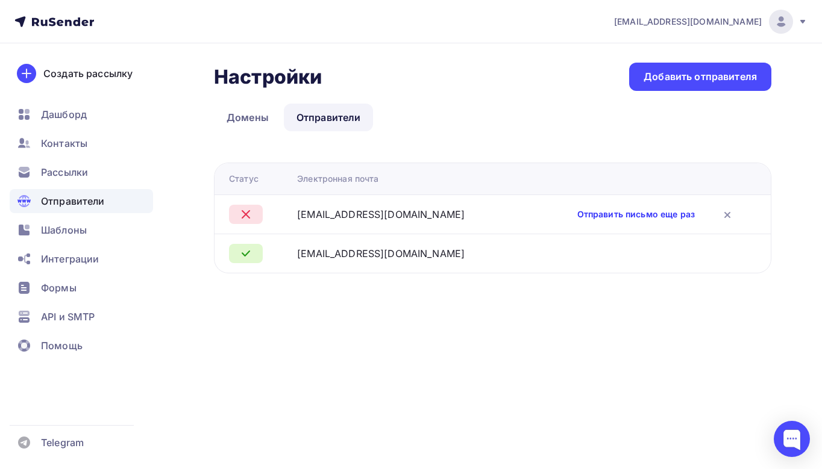
click at [621, 220] on link "Отправить письмо еще раз" at bounding box center [635, 214] width 117 height 12
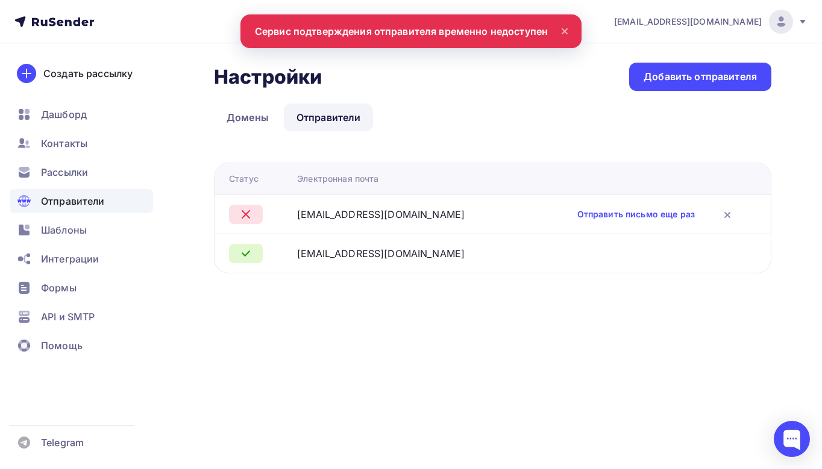
click at [494, 142] on div "Настройки Настройки Добавить отправителя Домены Отправители Отправители Домены …" at bounding box center [492, 168] width 557 height 211
drag, startPoint x: 456, startPoint y: 206, endPoint x: 451, endPoint y: 211, distance: 7.3
click at [451, 211] on td "[EMAIL_ADDRESS][DOMAIN_NAME]" at bounding box center [408, 214] width 232 height 39
copy div "[EMAIL_ADDRESS][DOMAIN_NAME]"
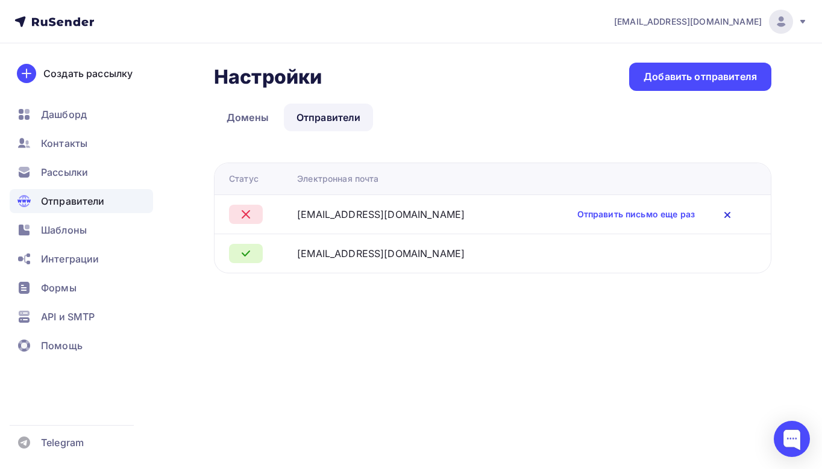
click at [721, 210] on icon at bounding box center [727, 215] width 14 height 14
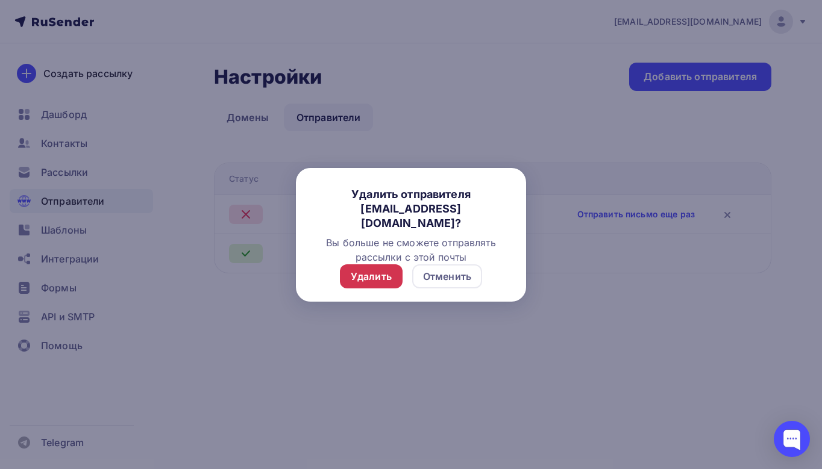
click at [361, 277] on div "Удалить" at bounding box center [371, 276] width 41 height 14
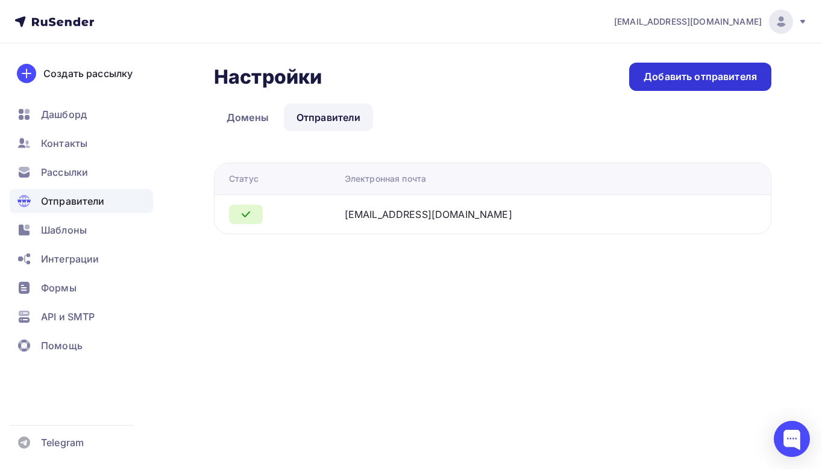
click at [684, 86] on div "Добавить отправителя" at bounding box center [700, 77] width 142 height 28
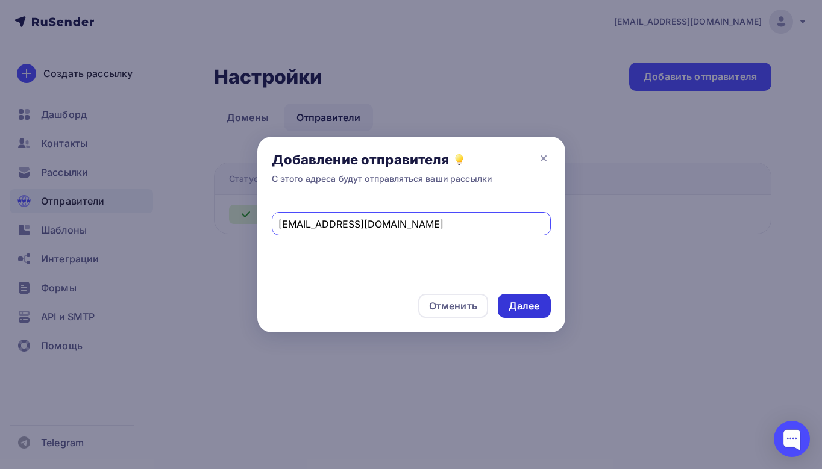
type input "[EMAIL_ADDRESS][DOMAIN_NAME]"
click at [534, 302] on div "Далее" at bounding box center [523, 306] width 31 height 14
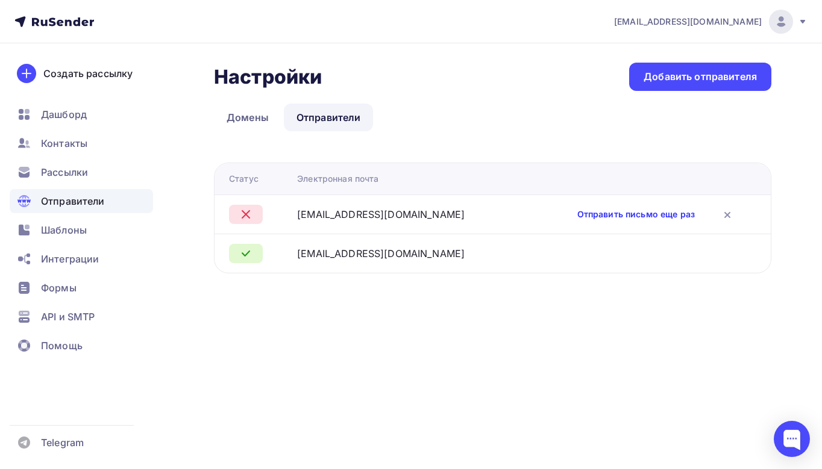
click at [645, 210] on link "Отправить письмо еще раз" at bounding box center [635, 214] width 117 height 12
click at [723, 210] on icon at bounding box center [727, 215] width 14 height 14
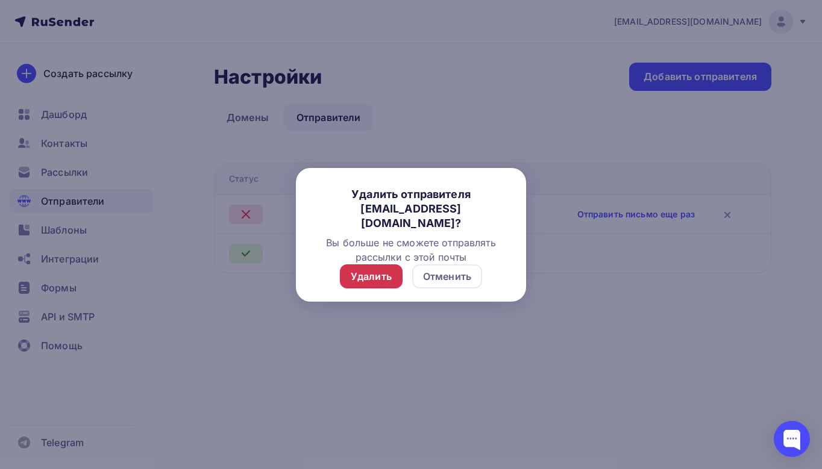
click at [376, 277] on div "Удалить" at bounding box center [371, 276] width 41 height 14
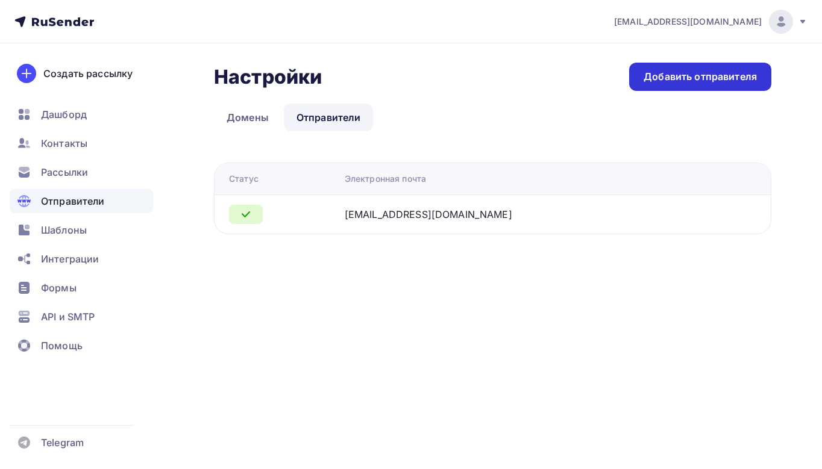
click at [681, 87] on div "Добавить отправителя" at bounding box center [700, 77] width 142 height 28
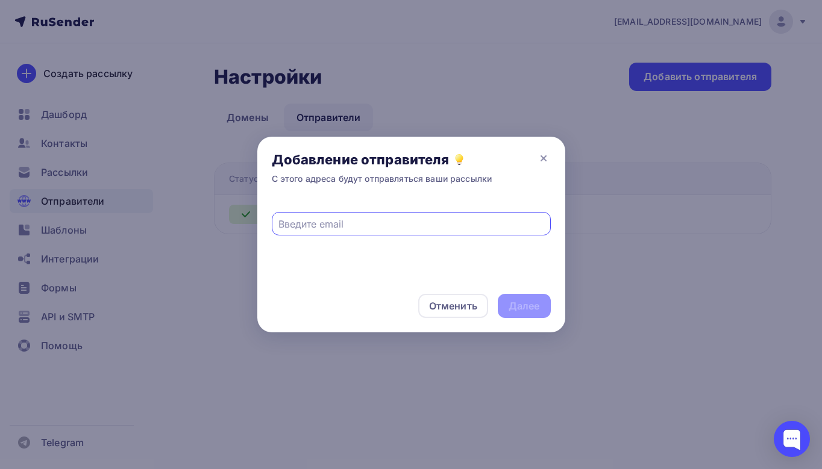
paste input "[EMAIL_ADDRESS][DOMAIN_NAME]"
type input "[EMAIL_ADDRESS][DOMAIN_NAME]"
click at [514, 308] on div "Далее" at bounding box center [523, 306] width 31 height 14
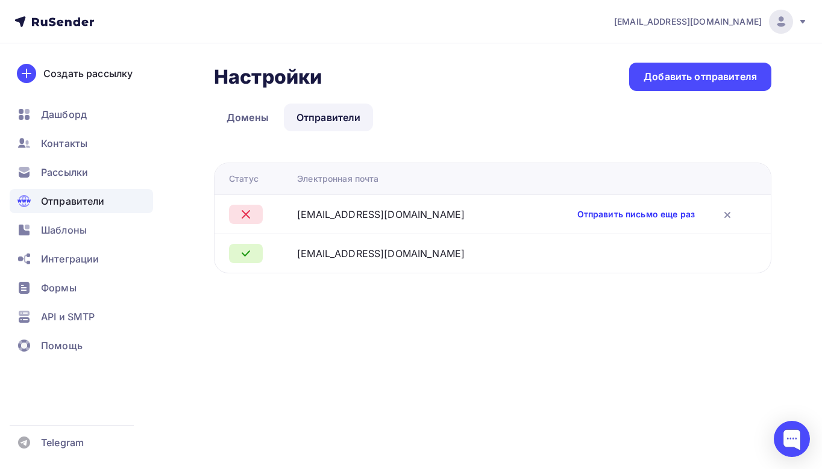
click at [645, 218] on link "Отправить письмо еще раз" at bounding box center [635, 214] width 117 height 12
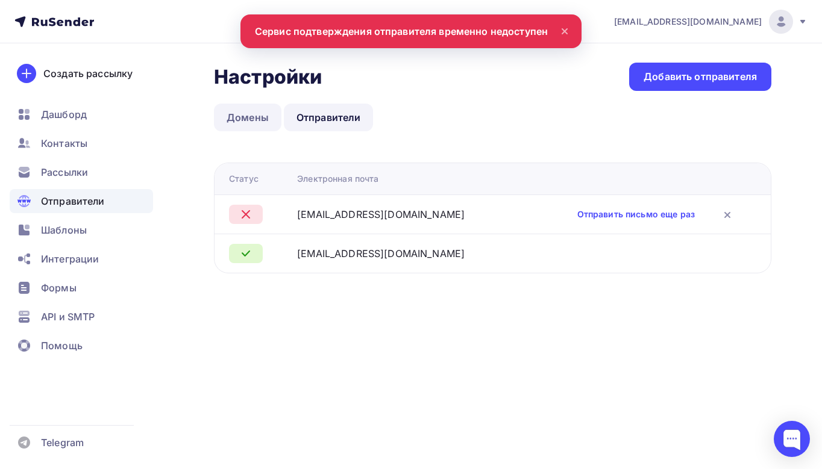
click at [248, 116] on link "Домены" at bounding box center [247, 118] width 67 height 28
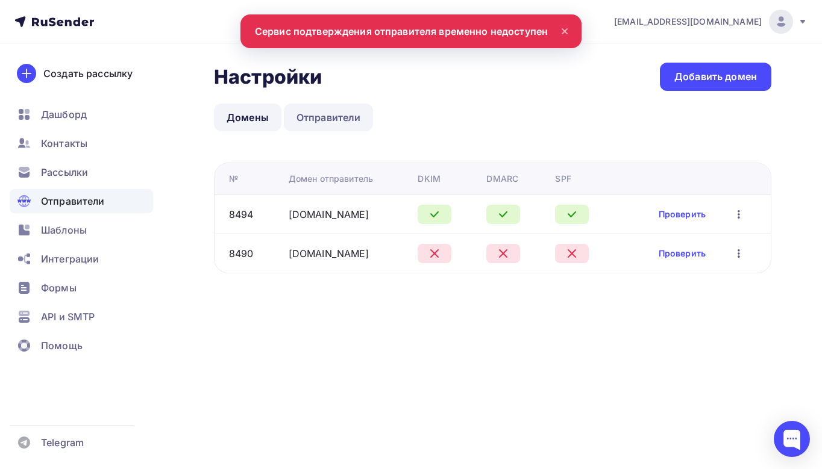
click at [336, 118] on link "Отправители" at bounding box center [329, 118] width 90 height 28
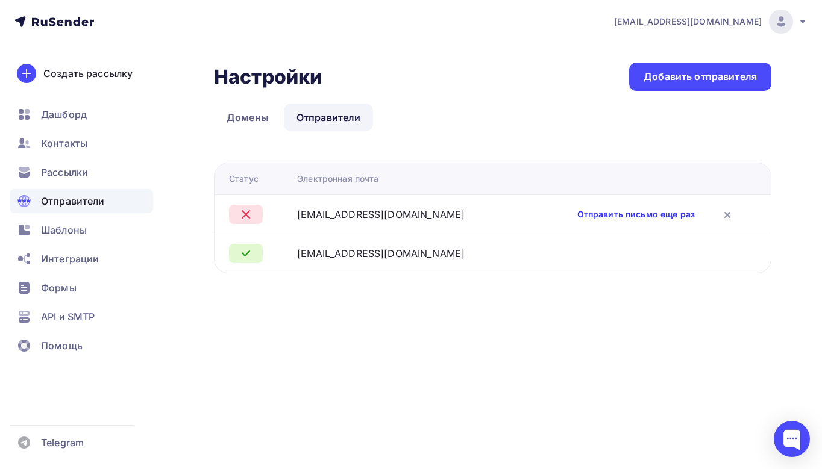
click at [651, 212] on link "Отправить письмо еще раз" at bounding box center [635, 214] width 117 height 12
click at [354, 55] on div "Настройки Настройки Добавить отправителя Домены Отправители Отправители Домены …" at bounding box center [411, 182] width 822 height 278
click at [620, 208] on div "Отправить письмо еще раз" at bounding box center [661, 215] width 169 height 16
click at [611, 217] on link "Отправить письмо еще раз" at bounding box center [635, 214] width 117 height 12
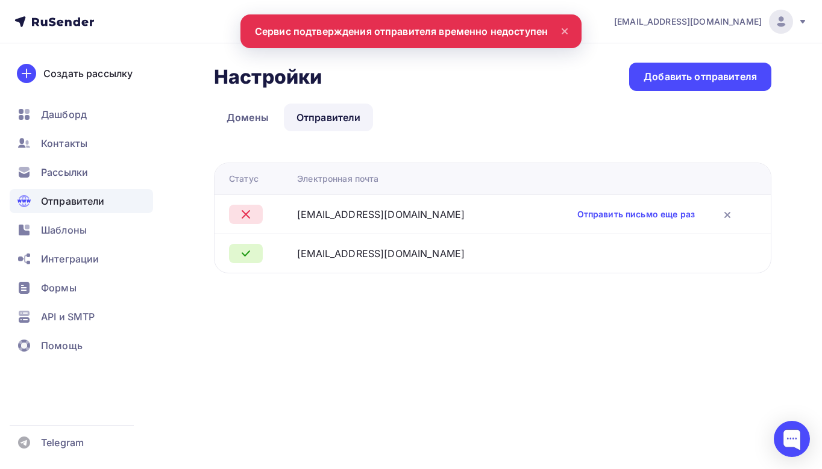
click at [604, 95] on div "Настройки Настройки Добавить отправителя Домены Отправители Отправители Домены …" at bounding box center [492, 168] width 557 height 211
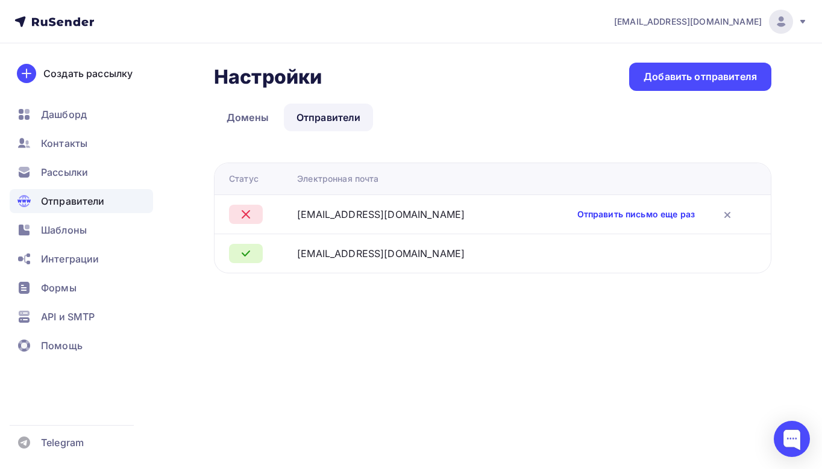
click at [626, 214] on link "Отправить письмо еще раз" at bounding box center [635, 214] width 117 height 12
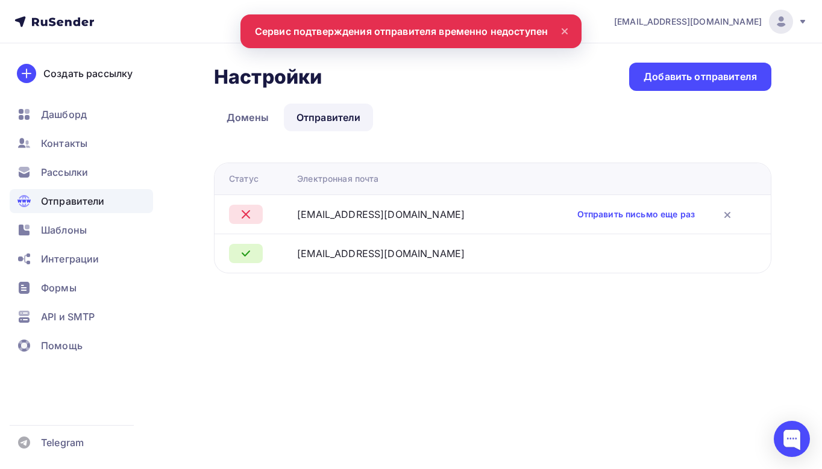
click at [563, 30] on icon at bounding box center [564, 31] width 5 height 5
